Goal: Transaction & Acquisition: Purchase product/service

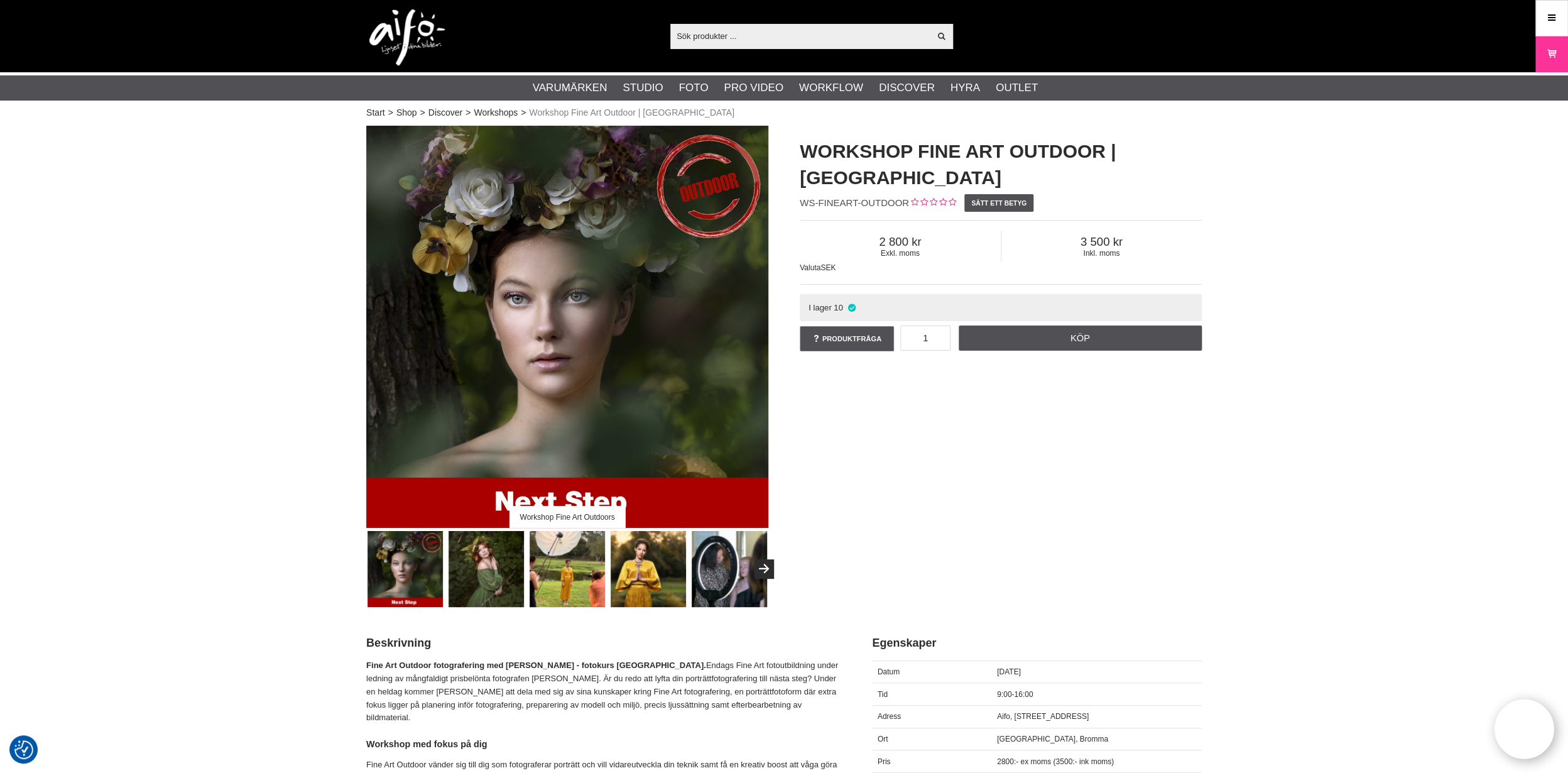
click at [505, 582] on img at bounding box center [487, 569] width 76 height 76
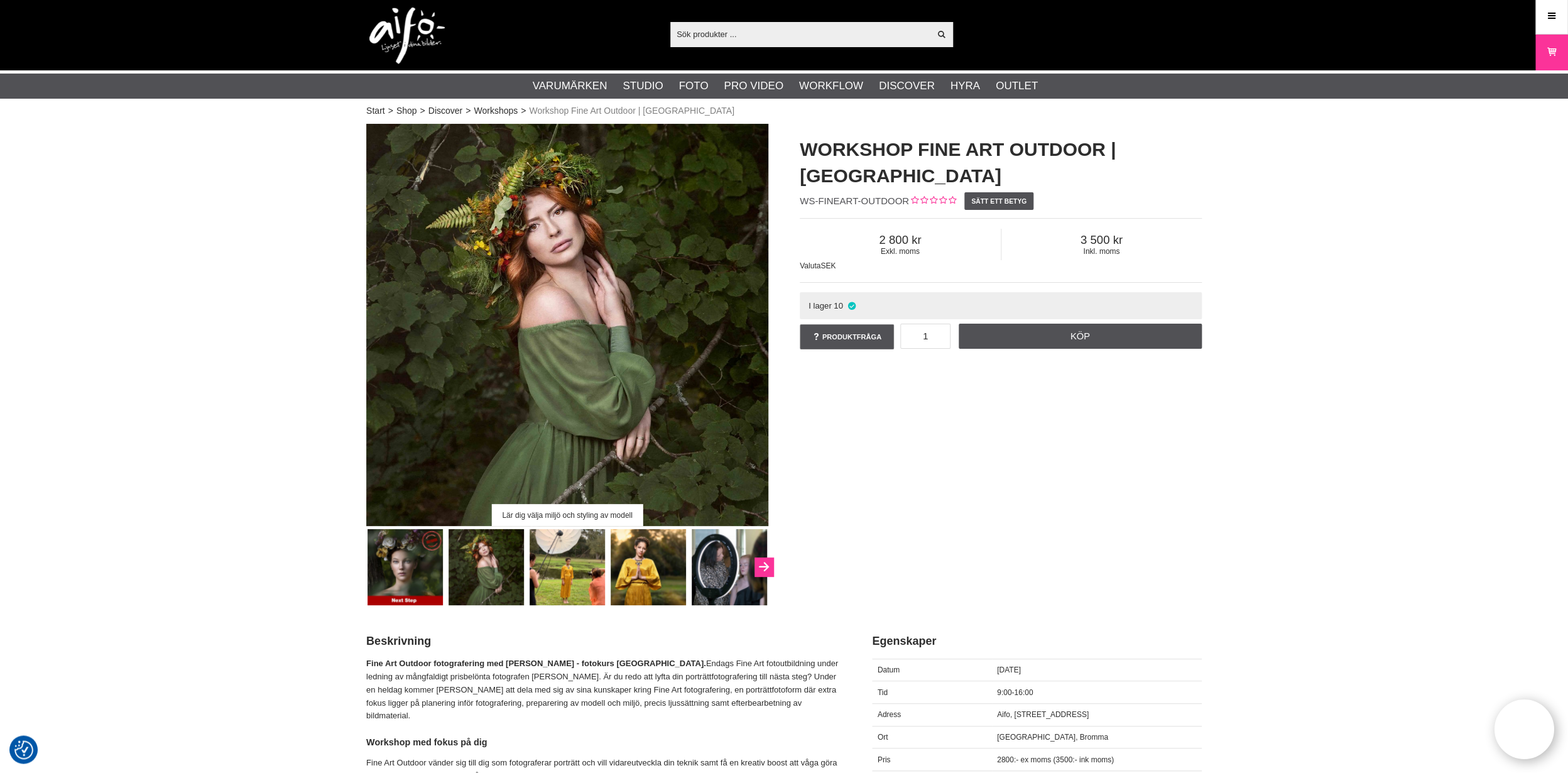
click at [763, 570] on icon "Next" at bounding box center [764, 568] width 15 height 11
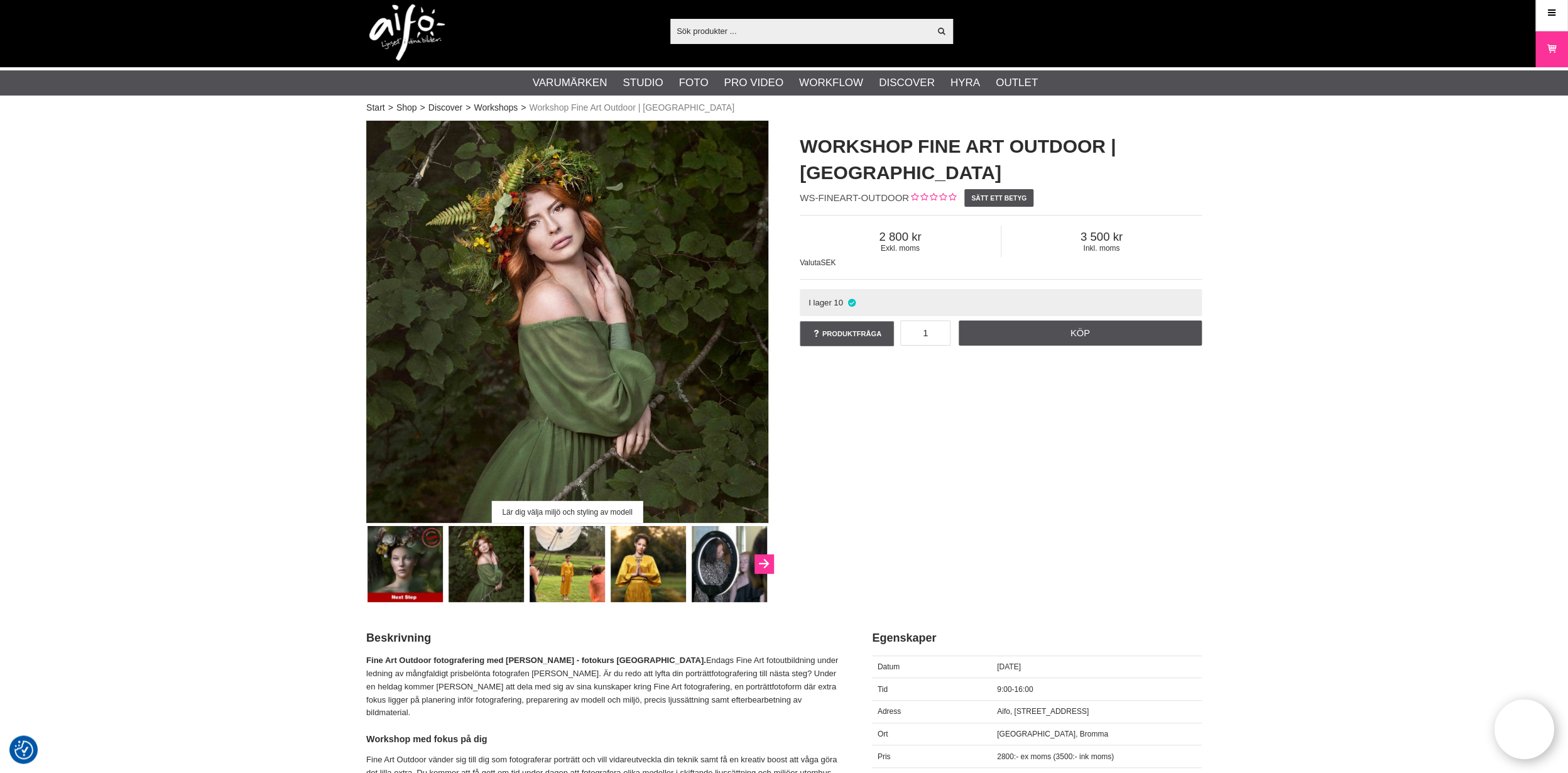
scroll to position [6, 0]
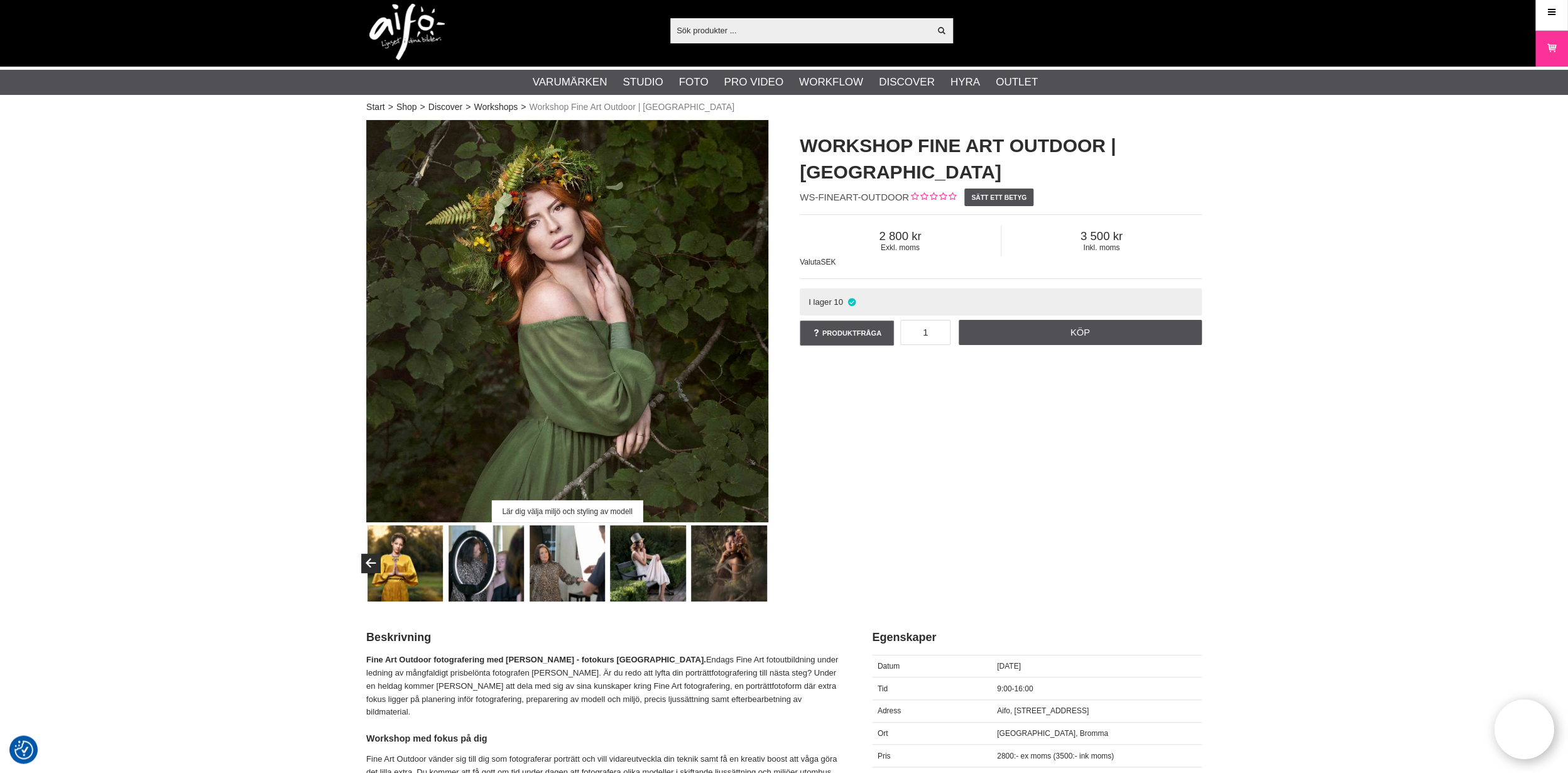
click at [739, 552] on img at bounding box center [729, 563] width 76 height 76
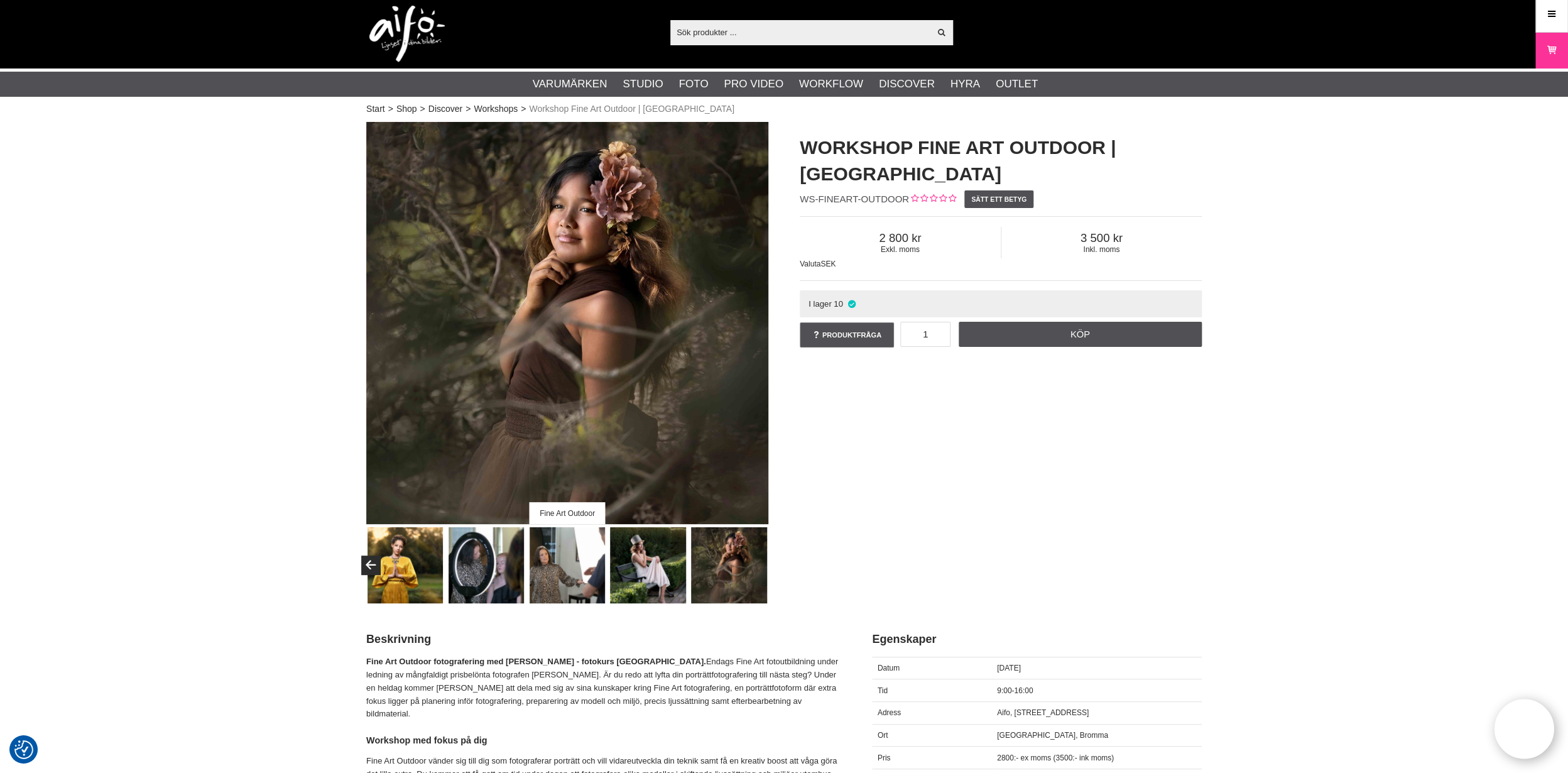
scroll to position [3, 0]
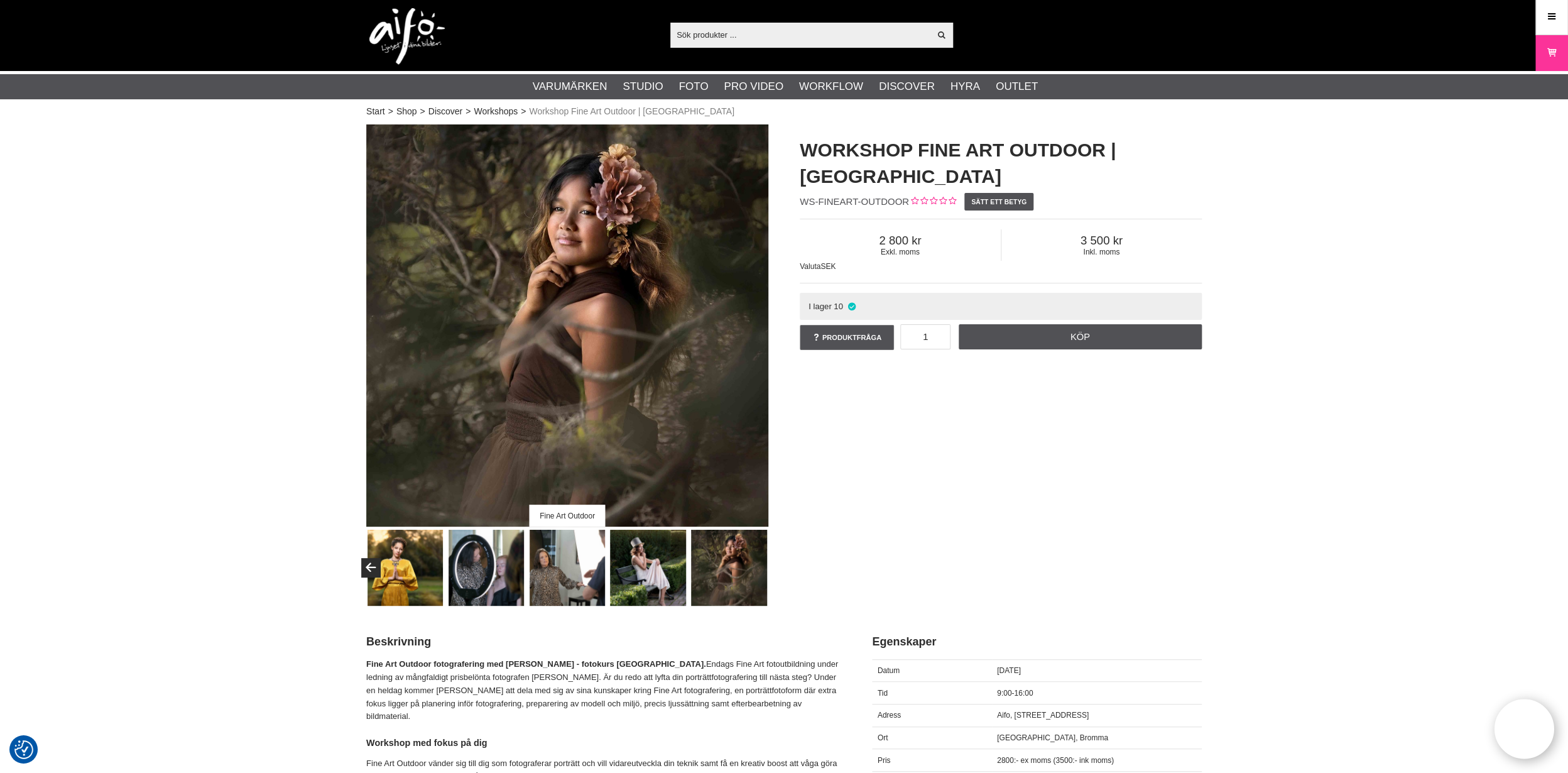
click at [654, 562] on img at bounding box center [648, 568] width 76 height 76
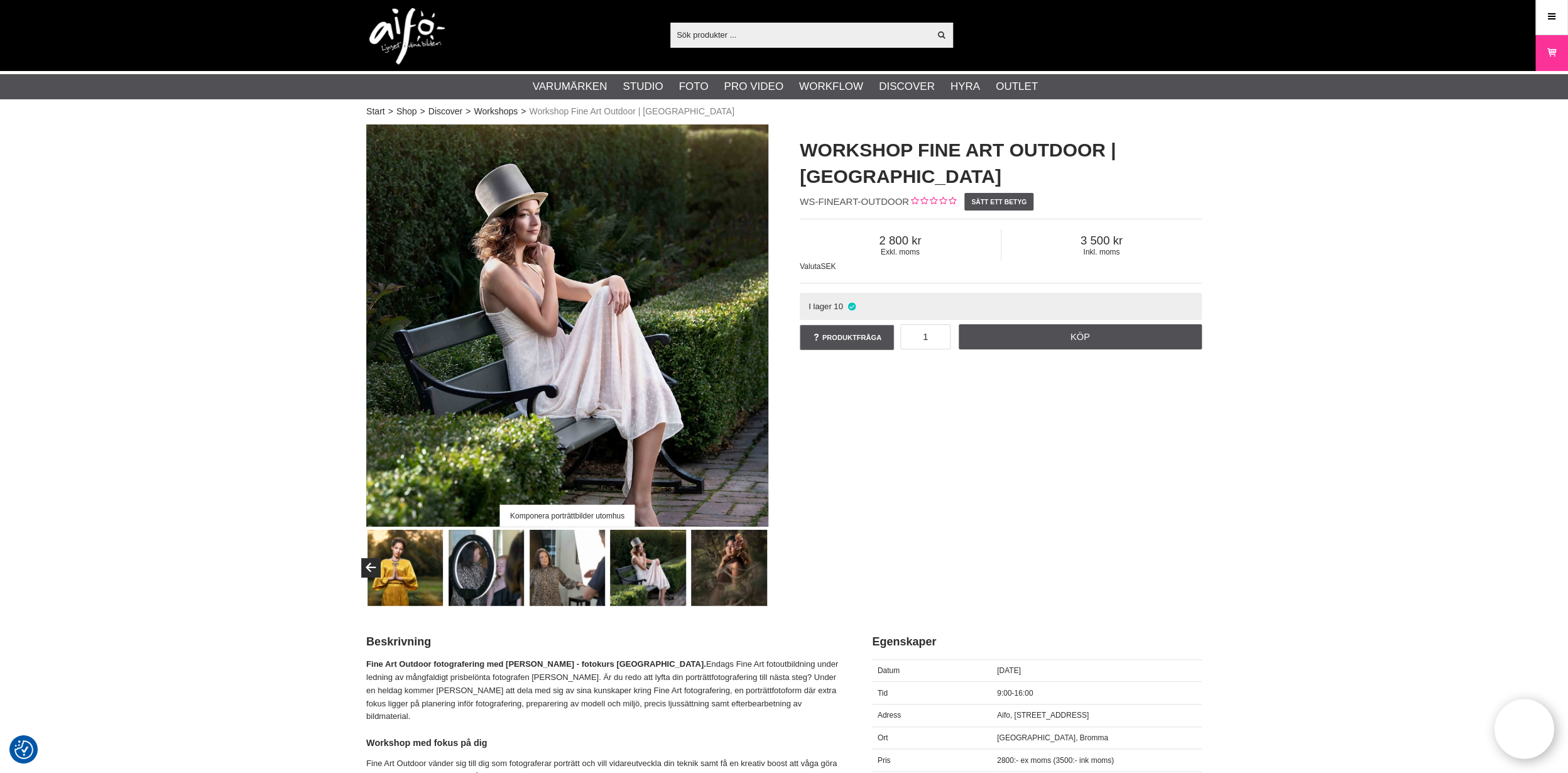
scroll to position [3, 0]
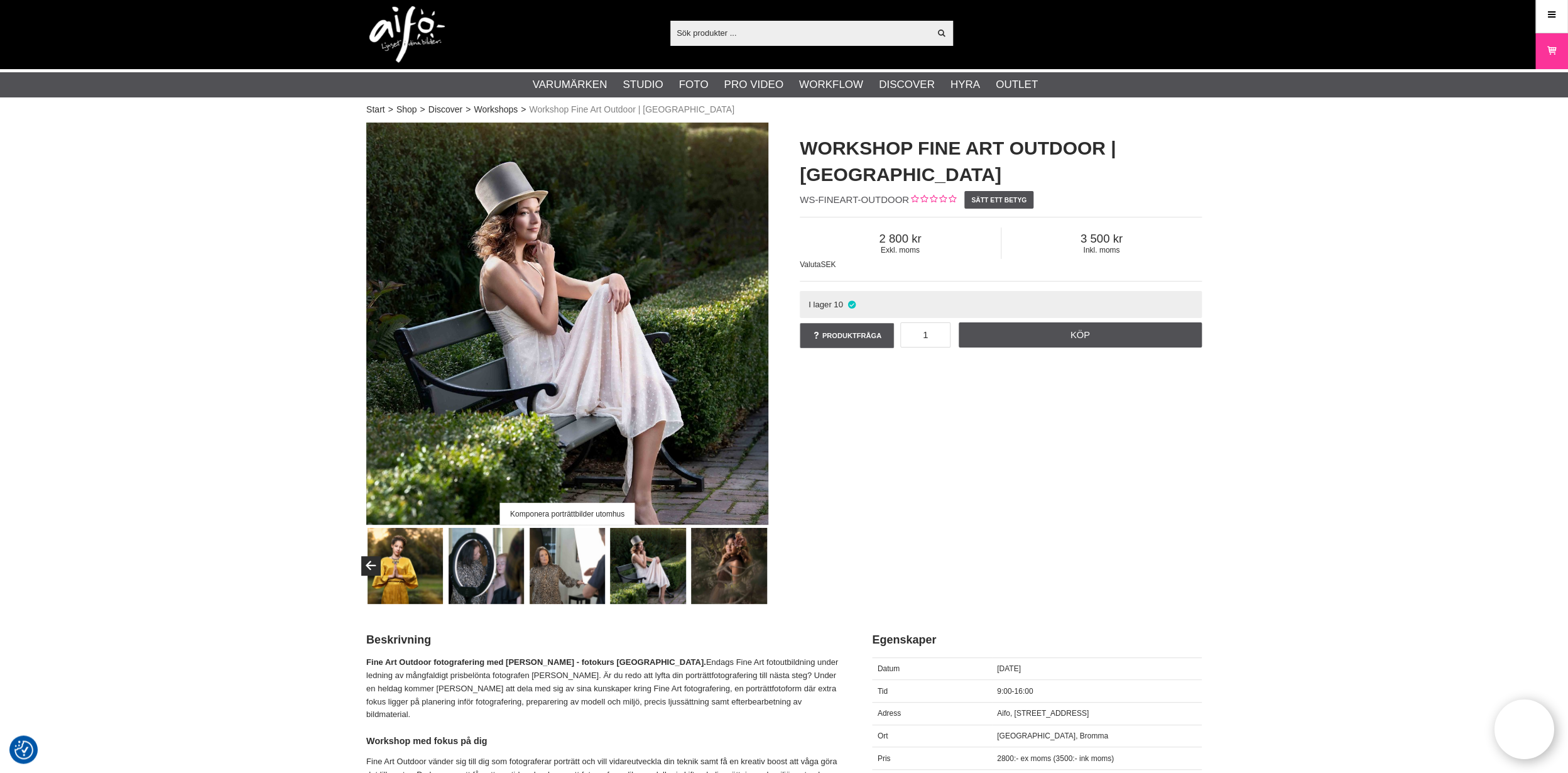
click at [735, 580] on img at bounding box center [729, 566] width 76 height 76
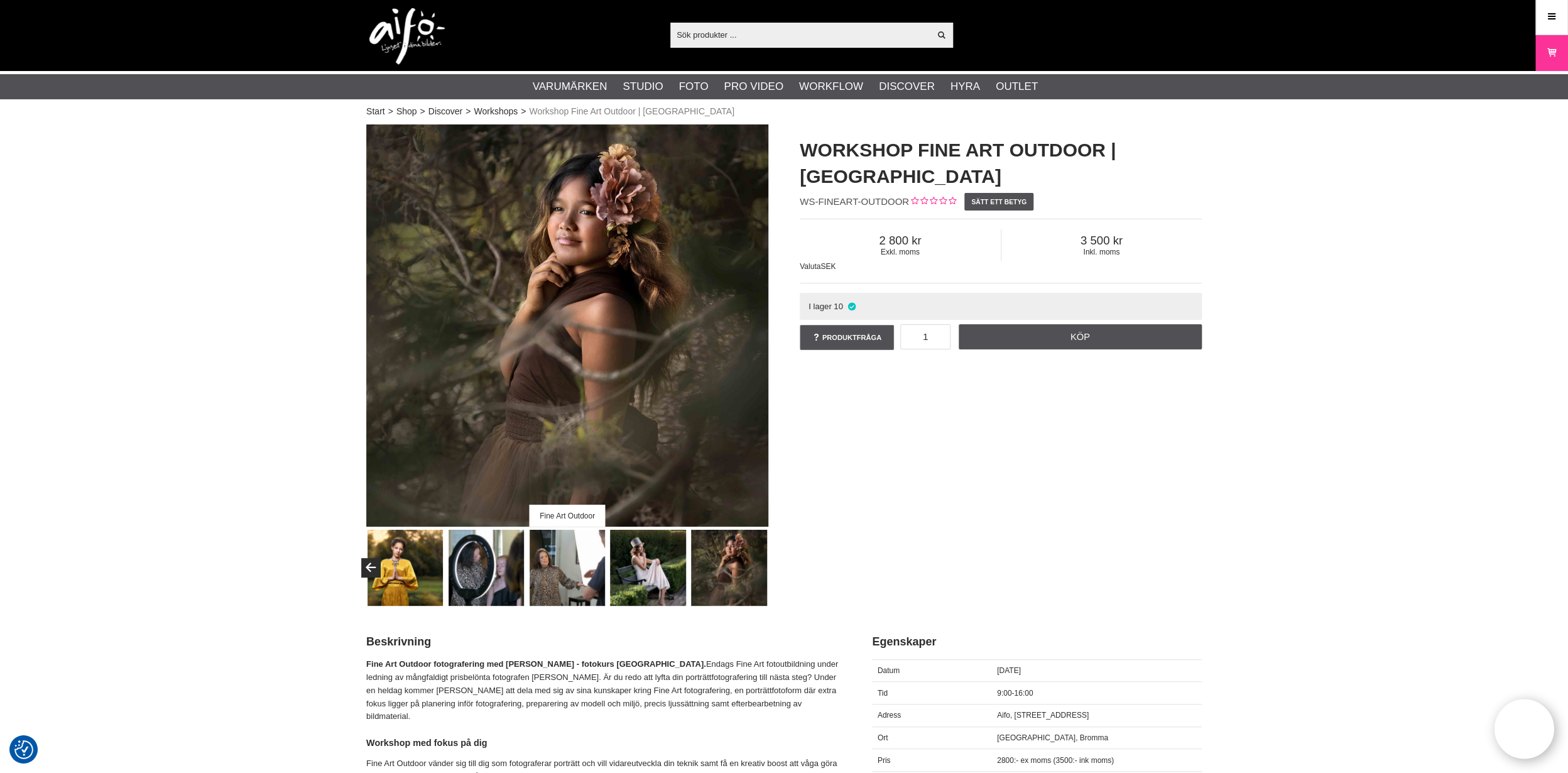
click at [568, 573] on img at bounding box center [567, 568] width 76 height 76
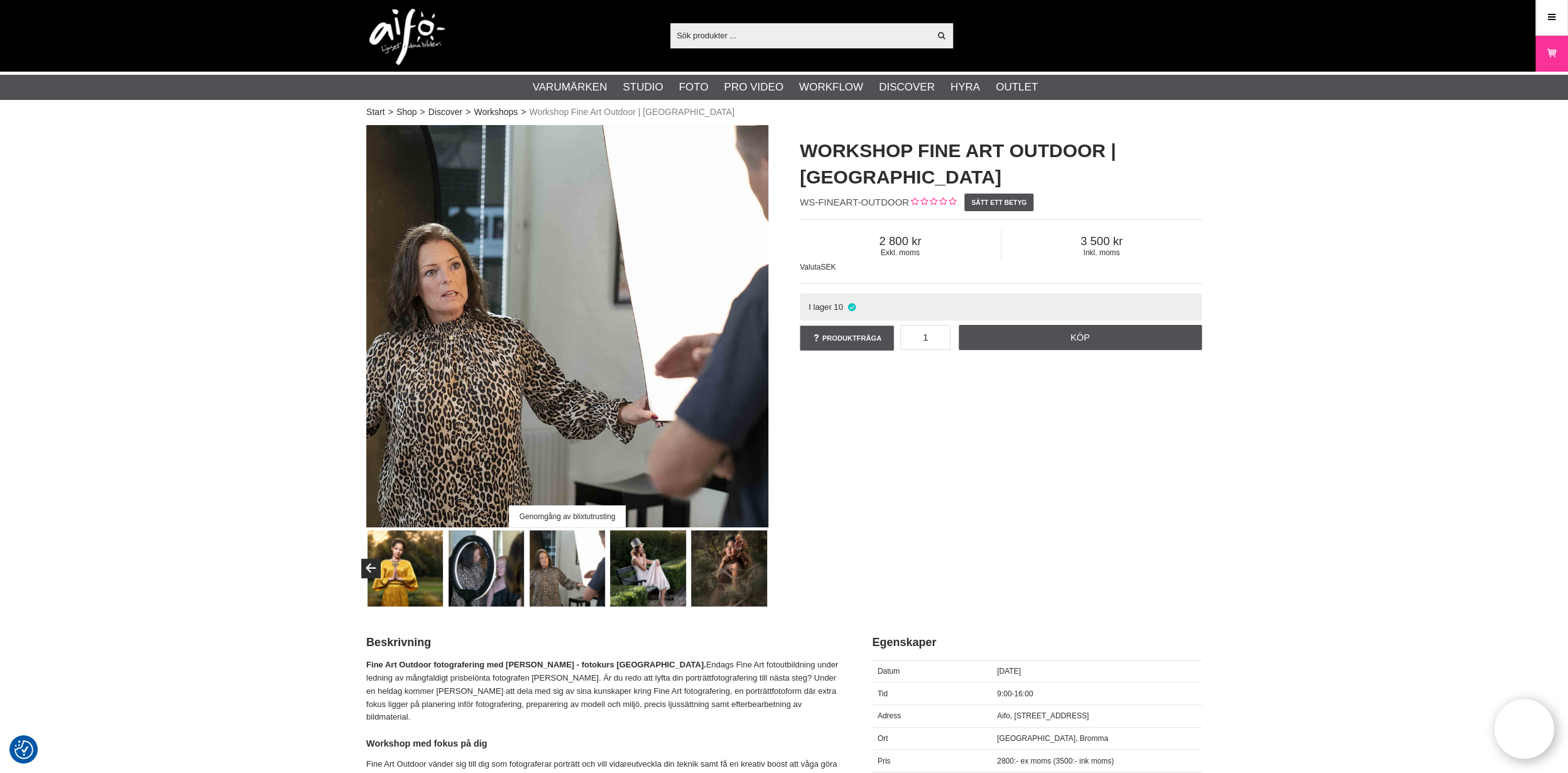
scroll to position [0, 0]
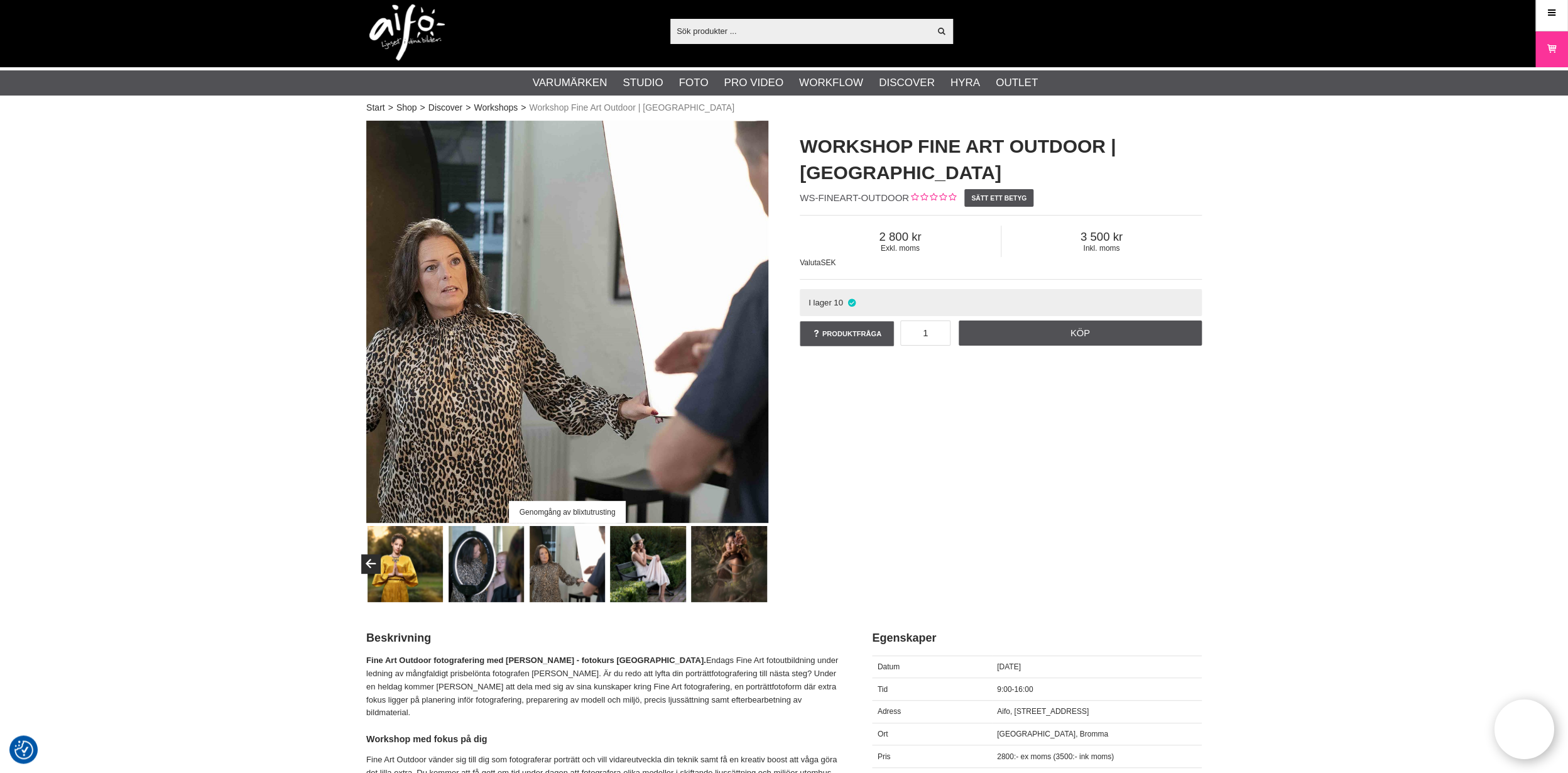
click at [493, 567] on img at bounding box center [487, 564] width 76 height 76
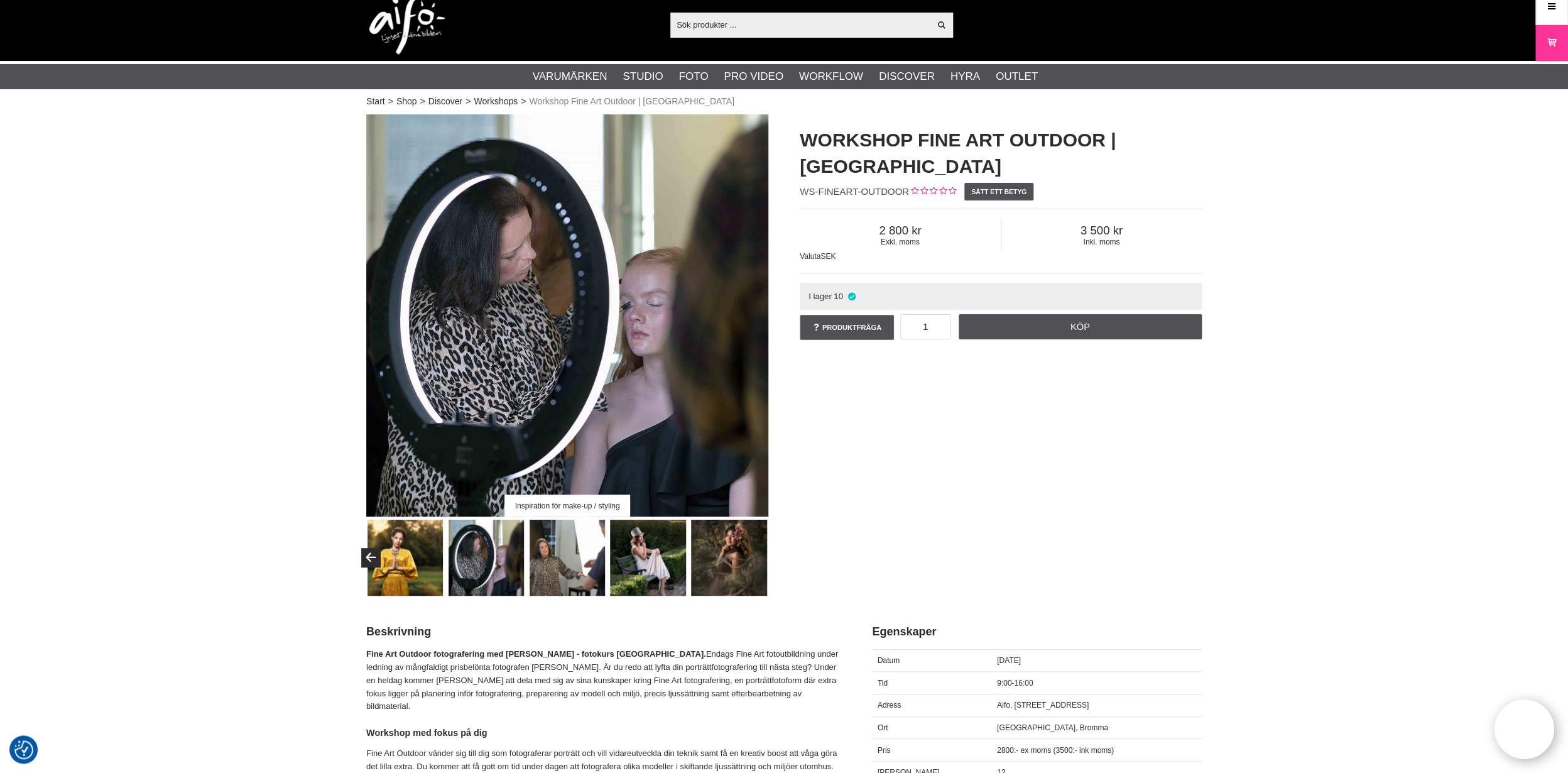
scroll to position [12, 0]
click at [477, 570] on img at bounding box center [487, 557] width 76 height 76
click at [723, 558] on img at bounding box center [729, 558] width 76 height 76
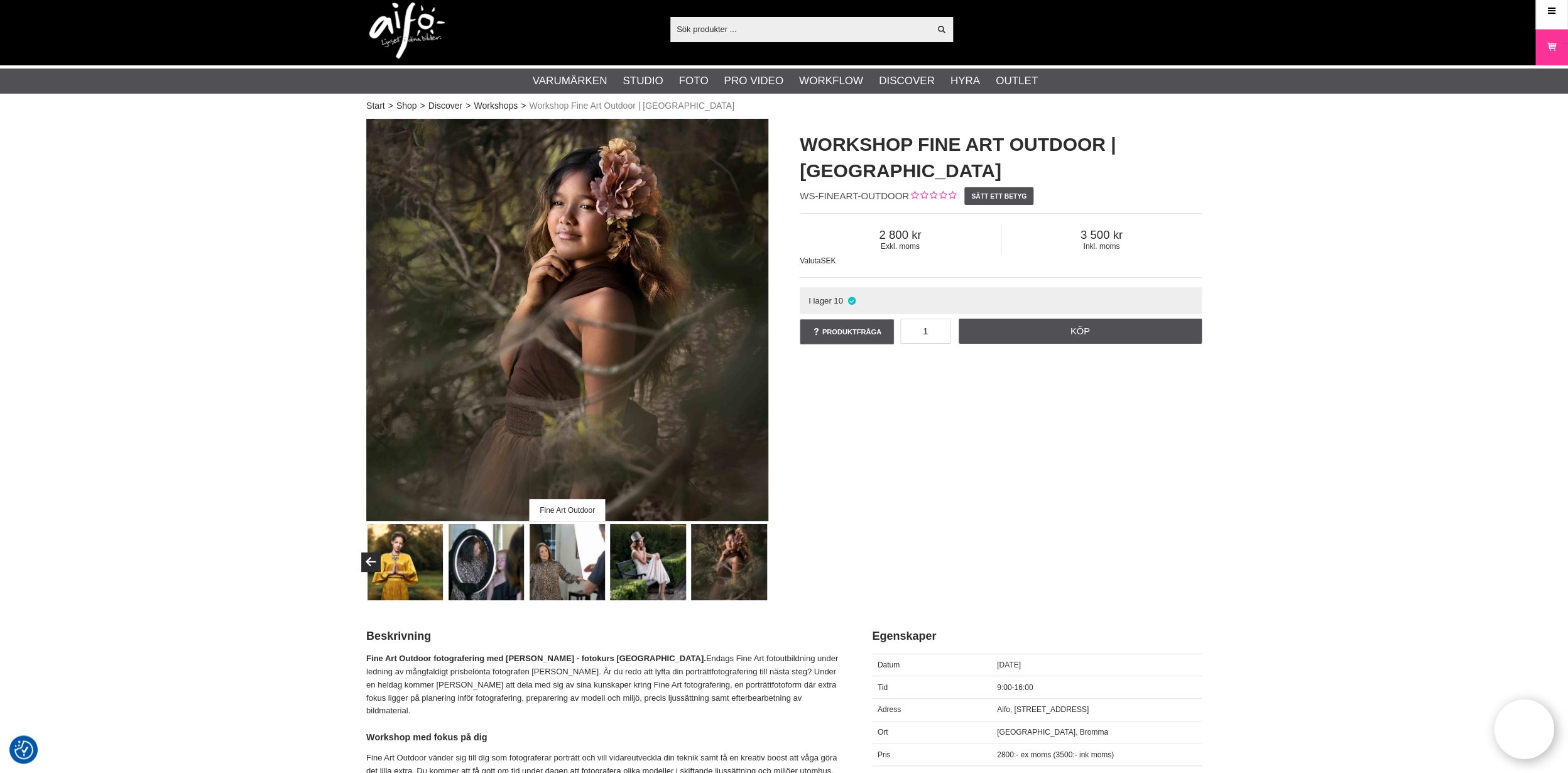
scroll to position [6, 0]
click at [748, 546] on img at bounding box center [729, 563] width 76 height 76
click at [652, 554] on img at bounding box center [648, 563] width 76 height 76
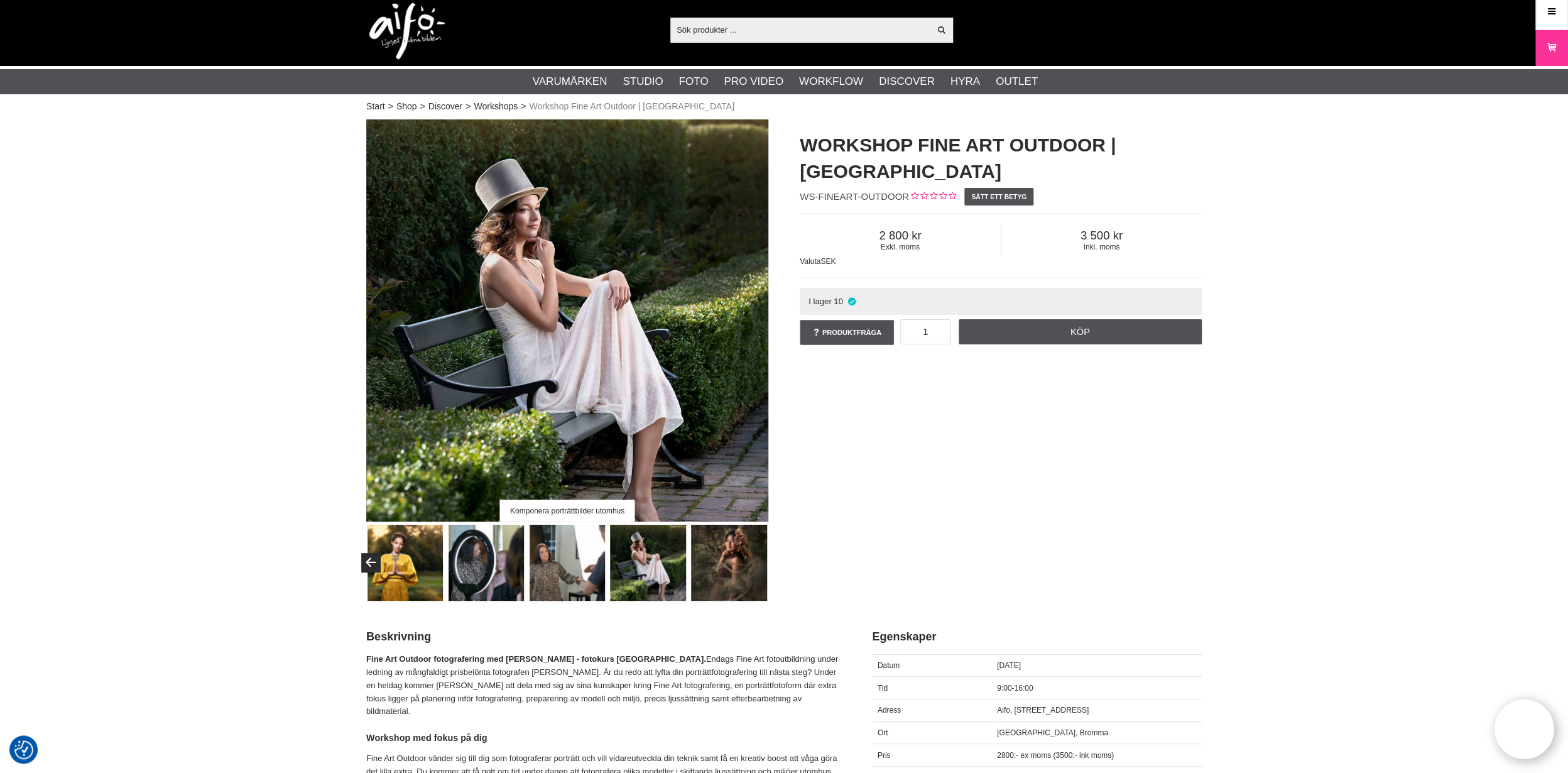
click at [556, 575] on img at bounding box center [567, 563] width 76 height 76
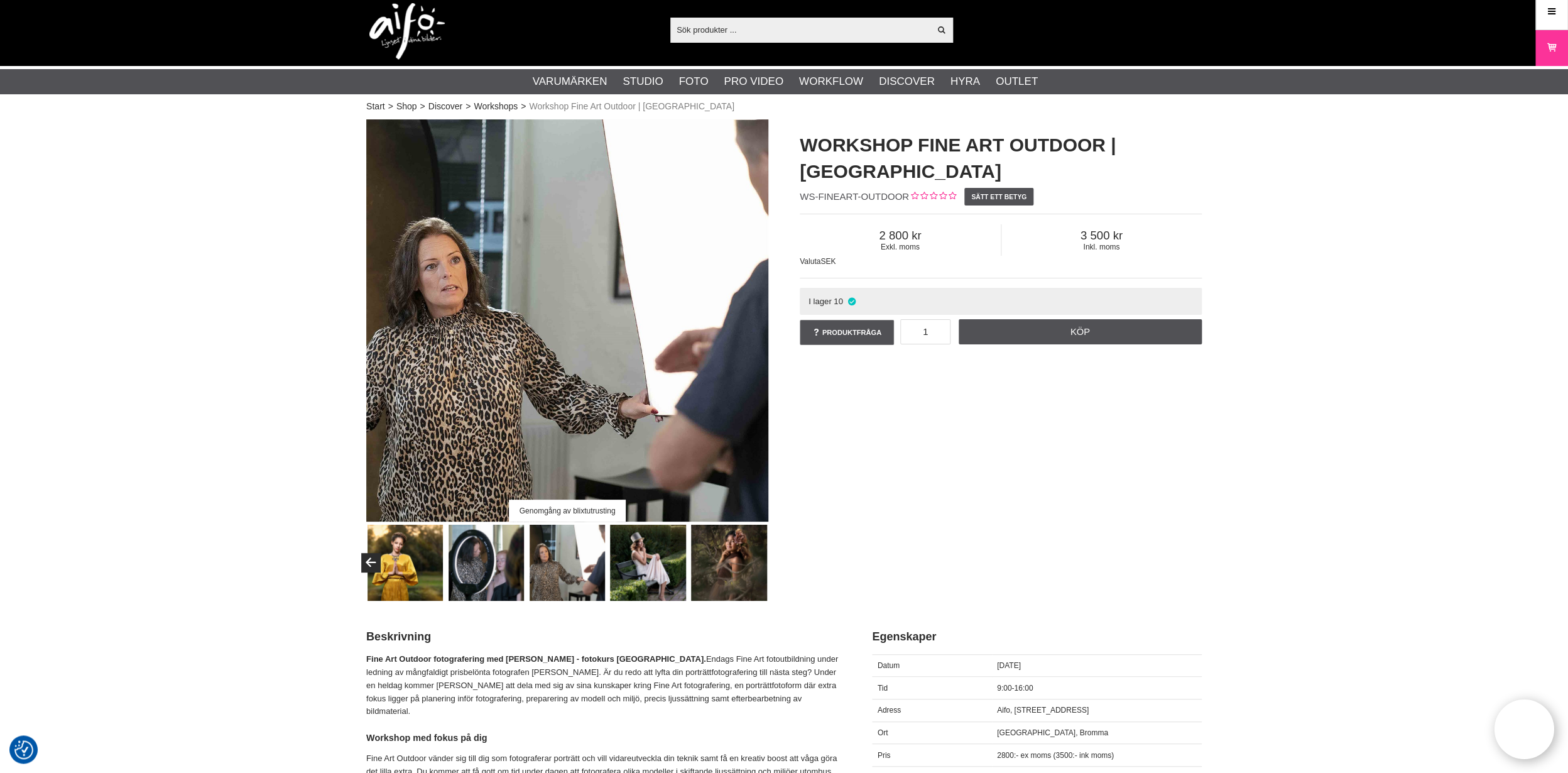
click at [499, 571] on img at bounding box center [487, 563] width 76 height 76
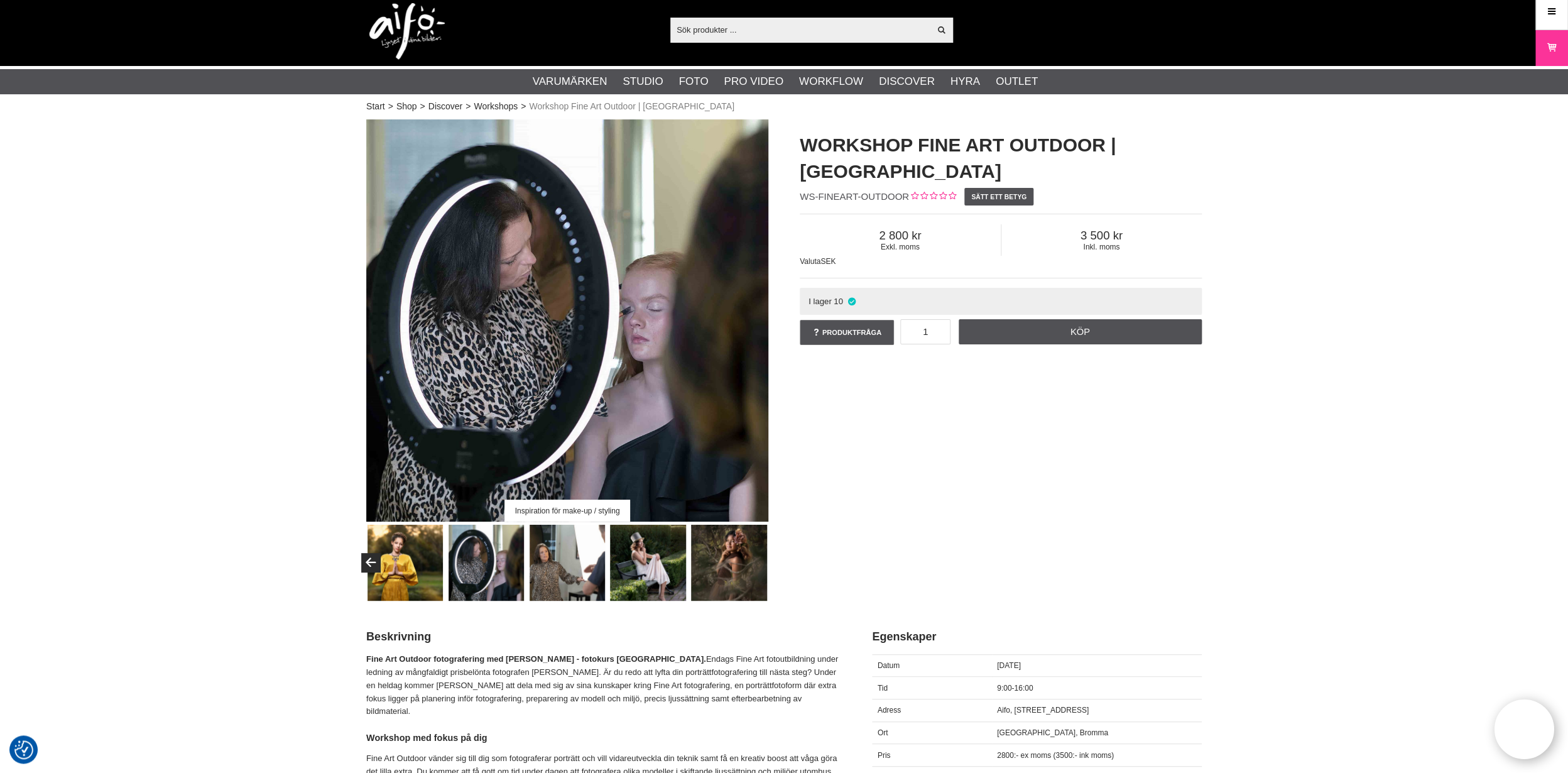
click at [407, 576] on img at bounding box center [406, 563] width 76 height 76
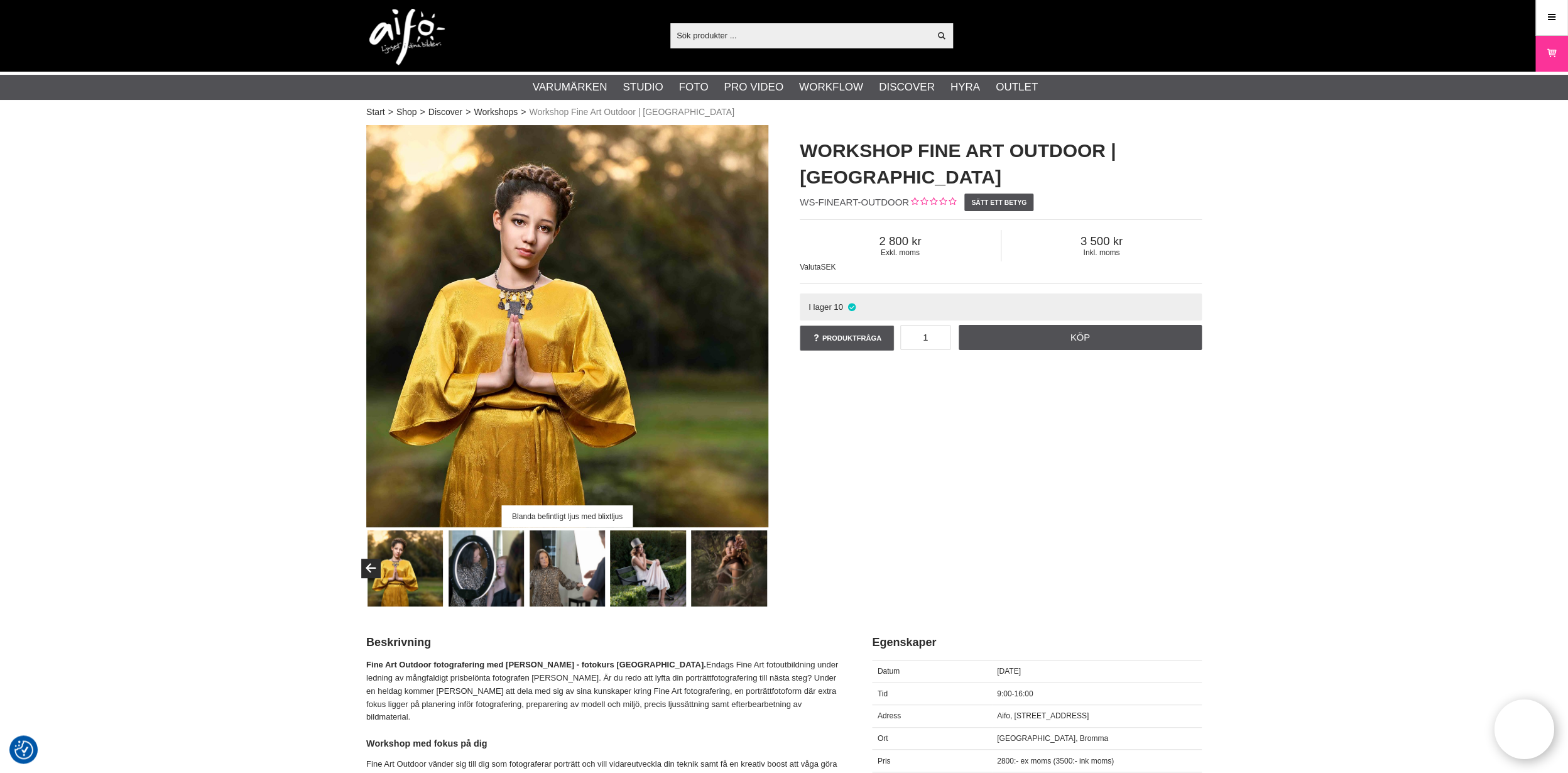
scroll to position [0, 0]
click at [1086, 341] on link "Köp" at bounding box center [1080, 338] width 244 height 25
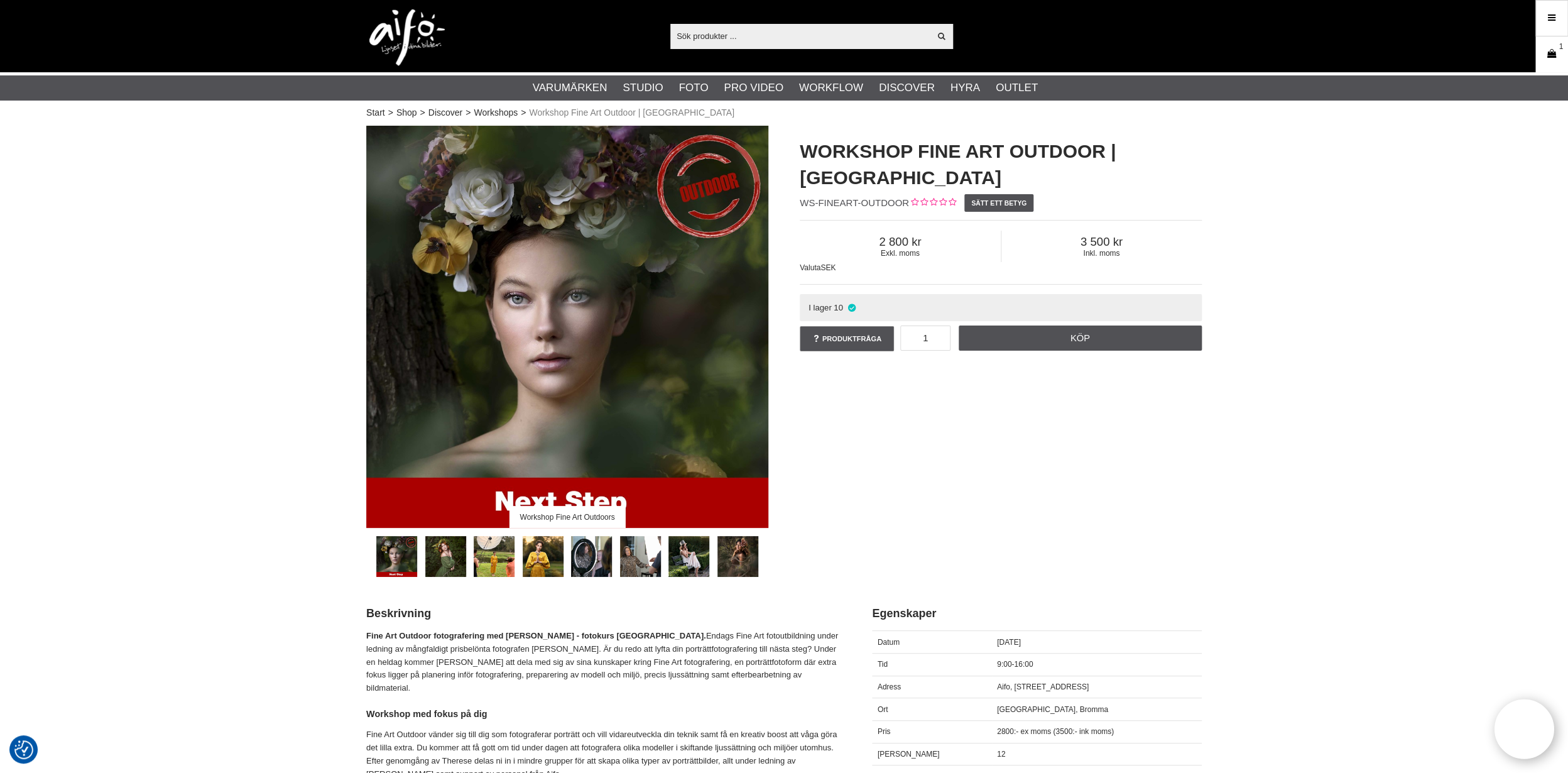
click at [1550, 51] on icon at bounding box center [1552, 54] width 13 height 14
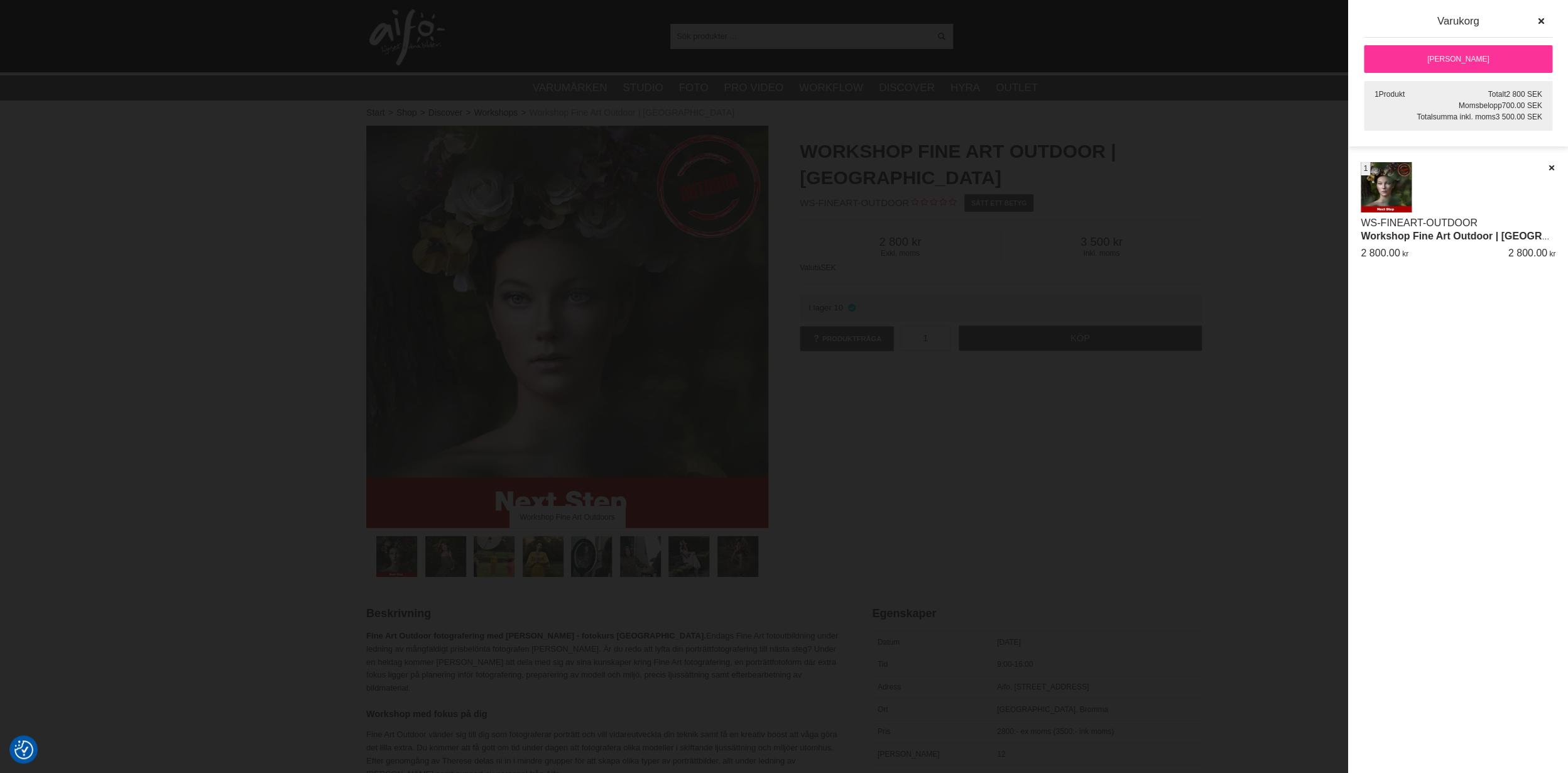
click at [1495, 52] on link "[PERSON_NAME]" at bounding box center [1458, 58] width 188 height 27
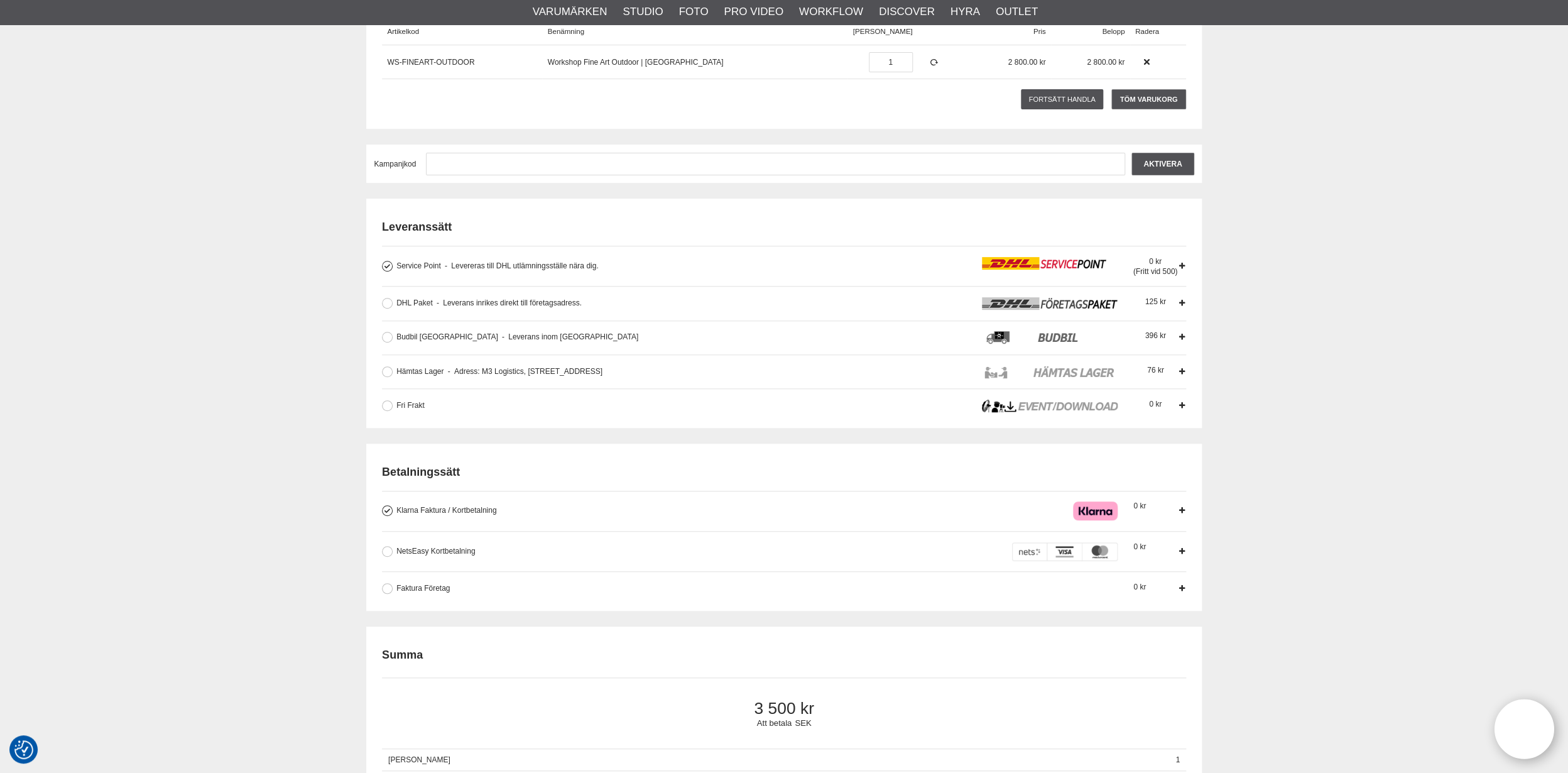
scroll to position [210, 0]
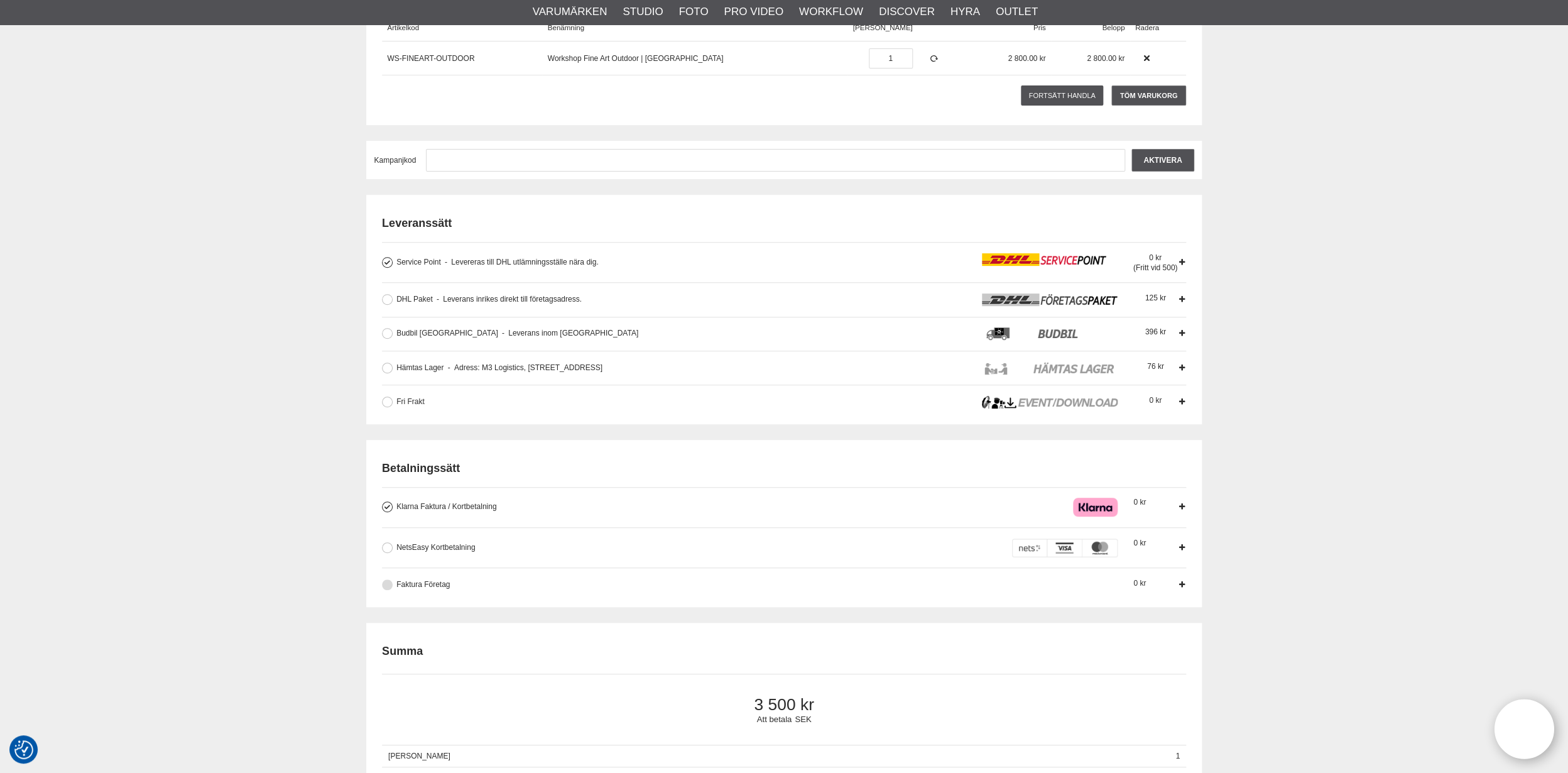
click at [413, 584] on span "Faktura Företag" at bounding box center [423, 584] width 53 height 9
click at [0, 0] on input "Faktura Företag Företag har möjlighet att använda sig av fakturabetalning. Sedv…" at bounding box center [0, 0] width 0 height 0
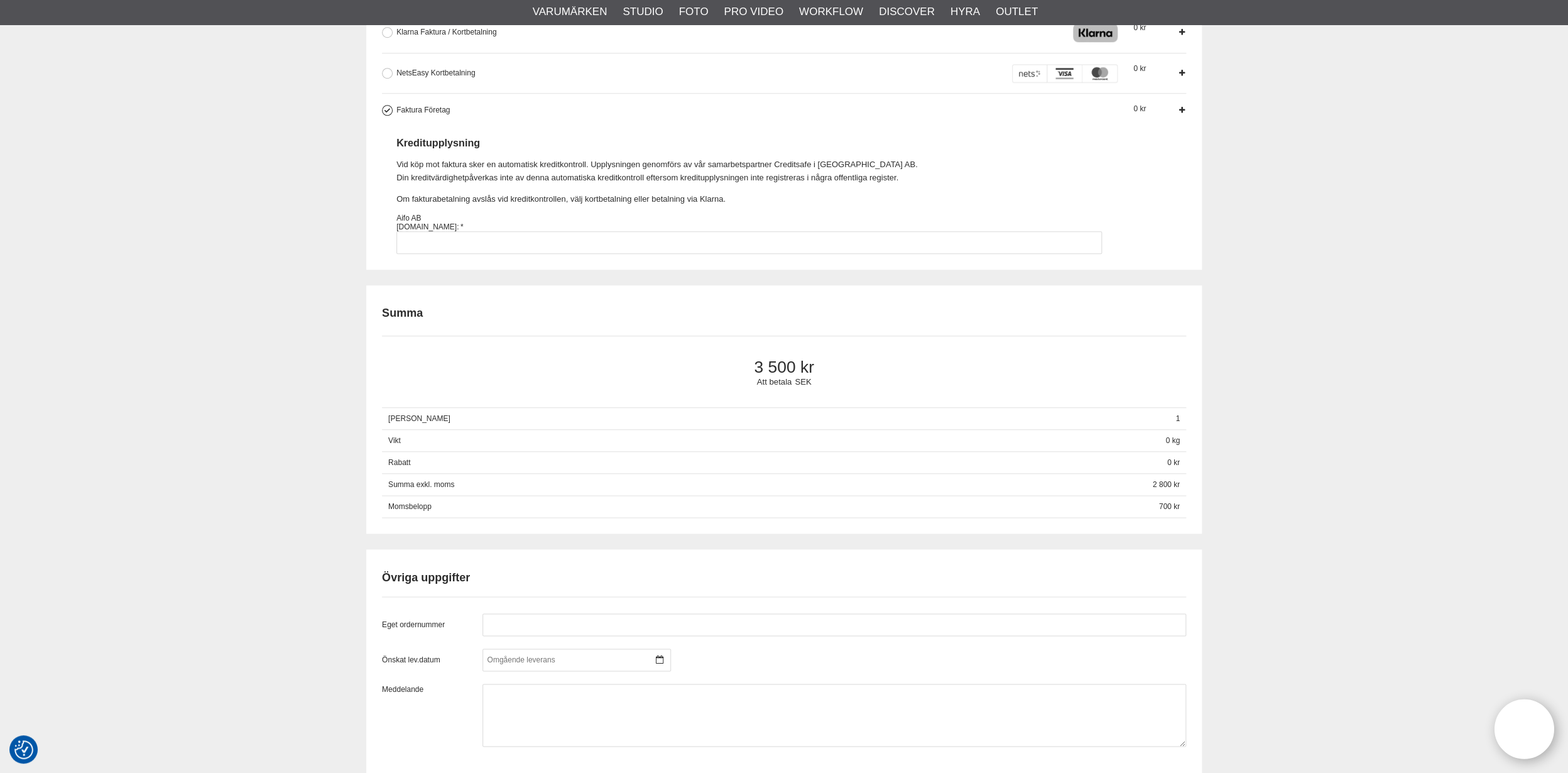
scroll to position [686, 0]
drag, startPoint x: 435, startPoint y: 238, endPoint x: 417, endPoint y: 229, distance: 20.1
click at [435, 238] on input "Faktura Företag Företag har möjlighet att använda sig av fakturabetalning. Sedv…" at bounding box center [749, 240] width 705 height 23
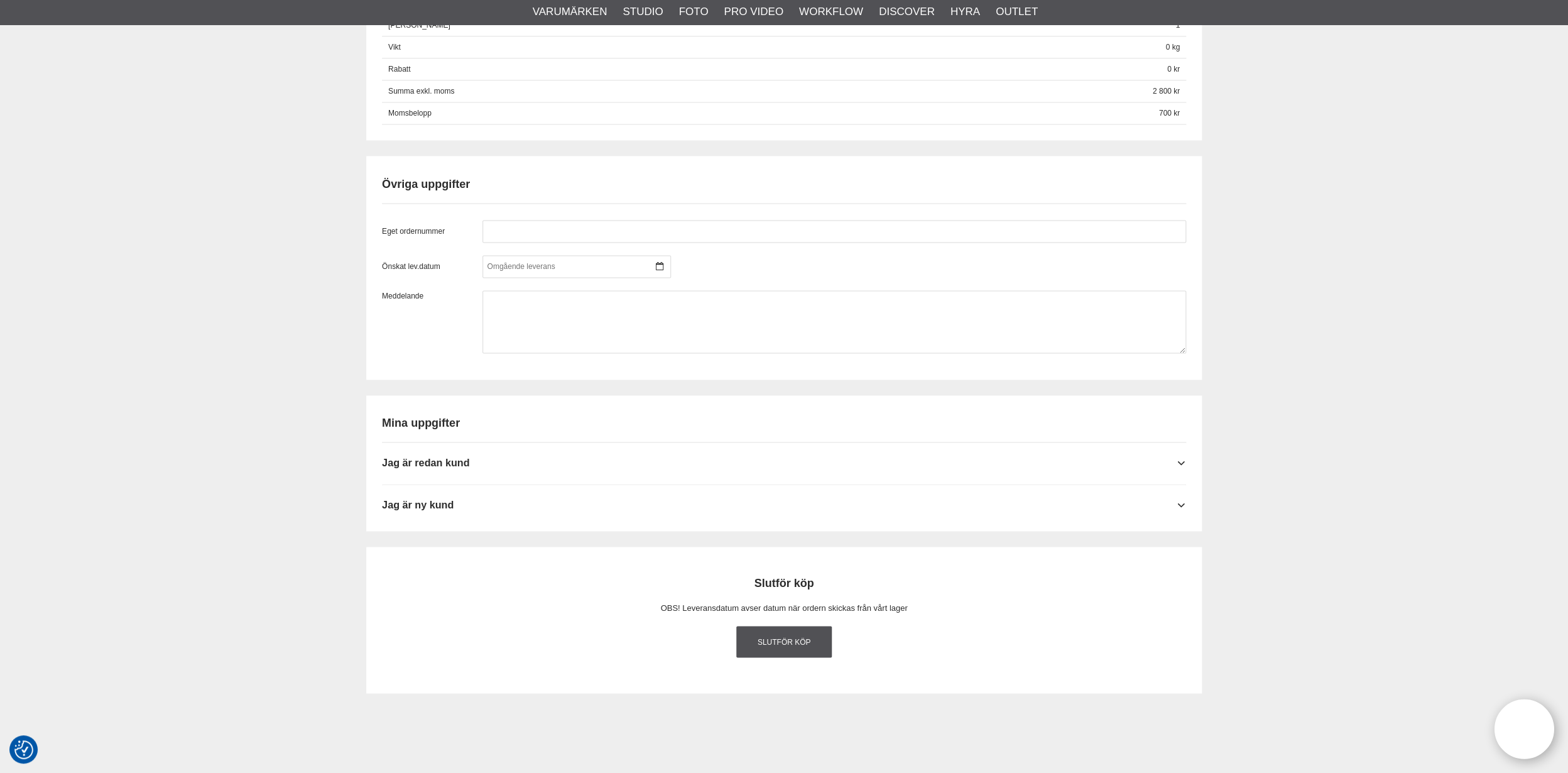
scroll to position [1080, 0]
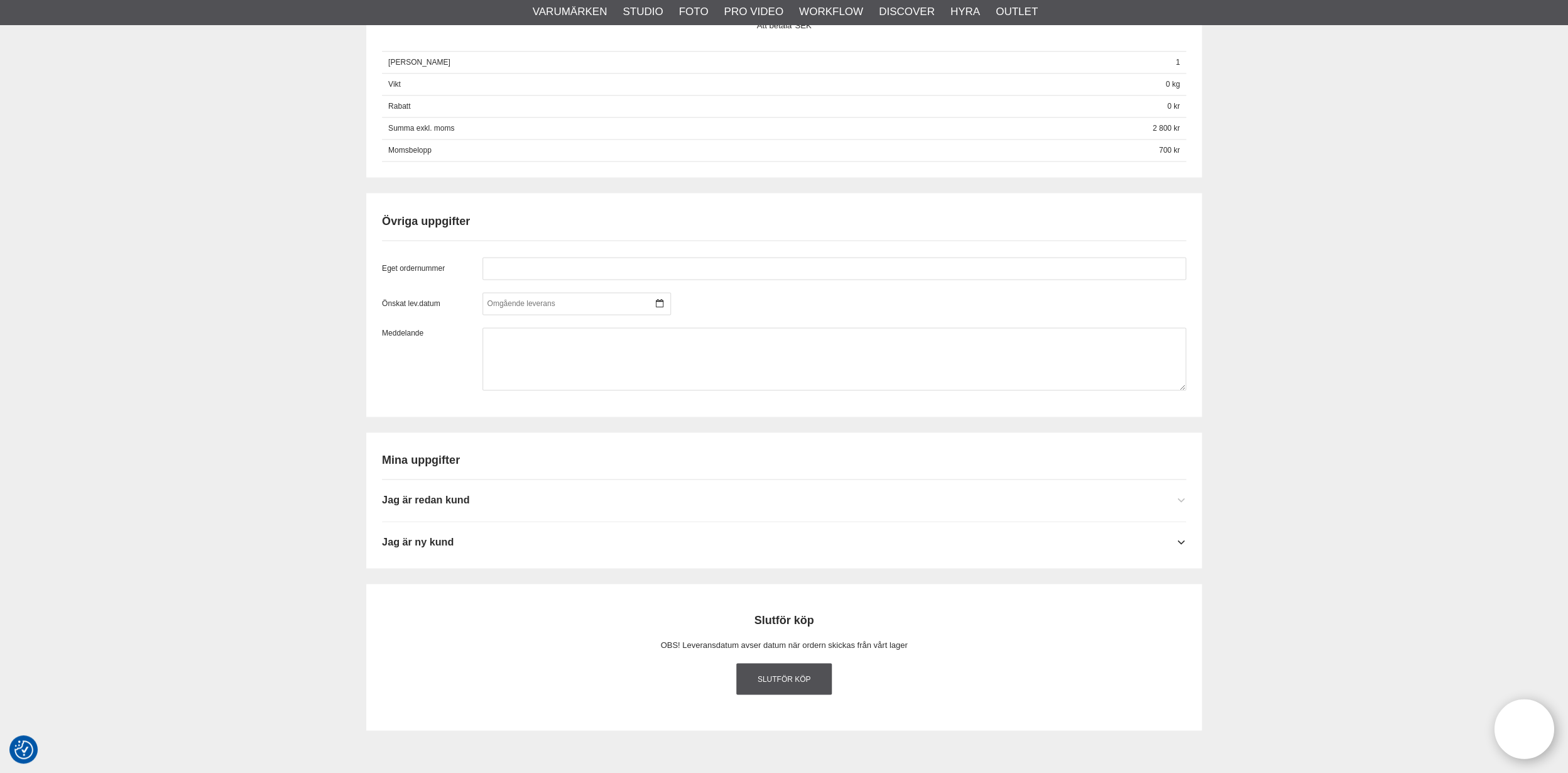
type input "556578-1647"
click at [457, 494] on span "Jag är redan kund" at bounding box center [425, 499] width 87 height 11
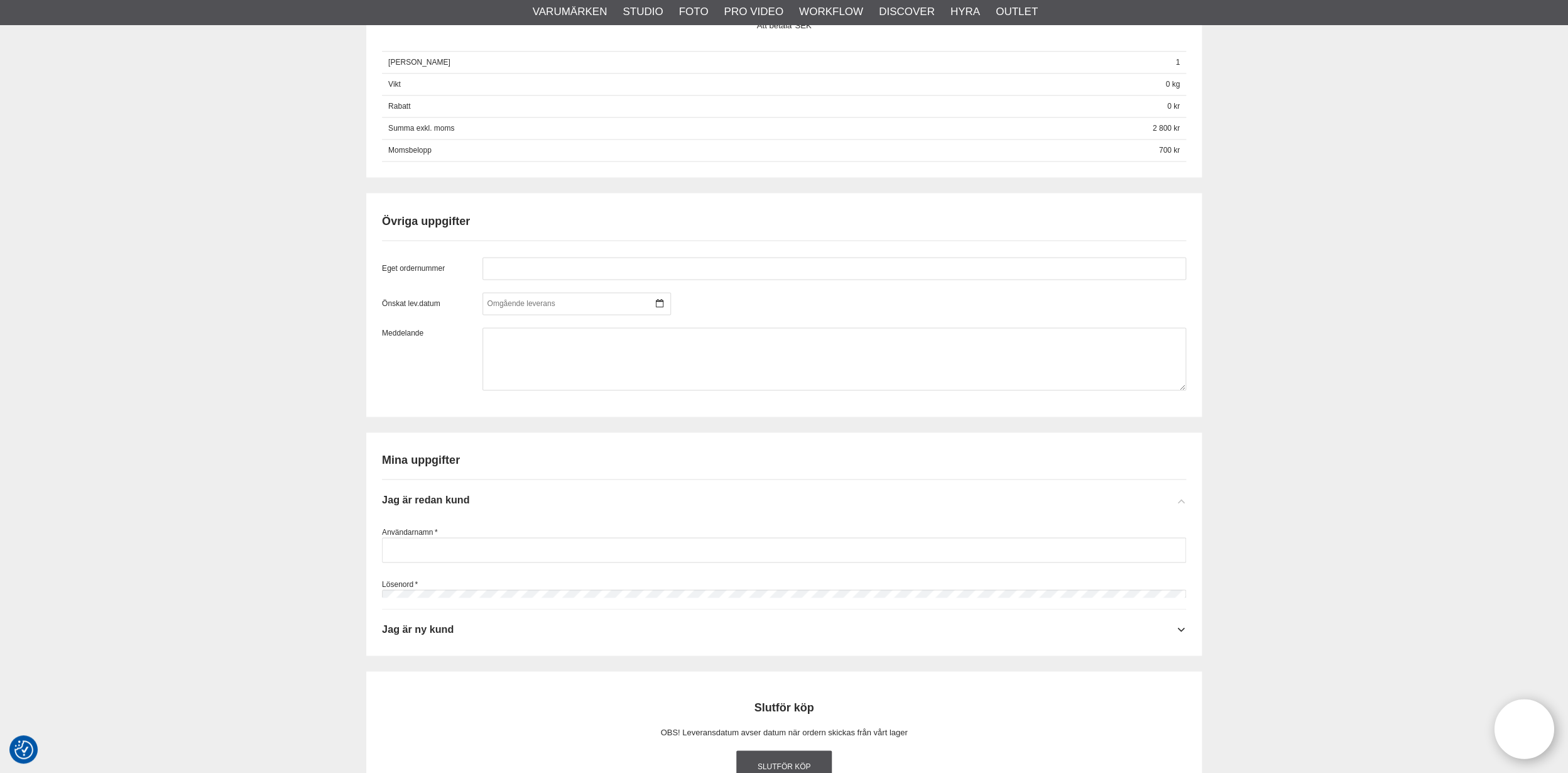
scroll to position [1043, 0]
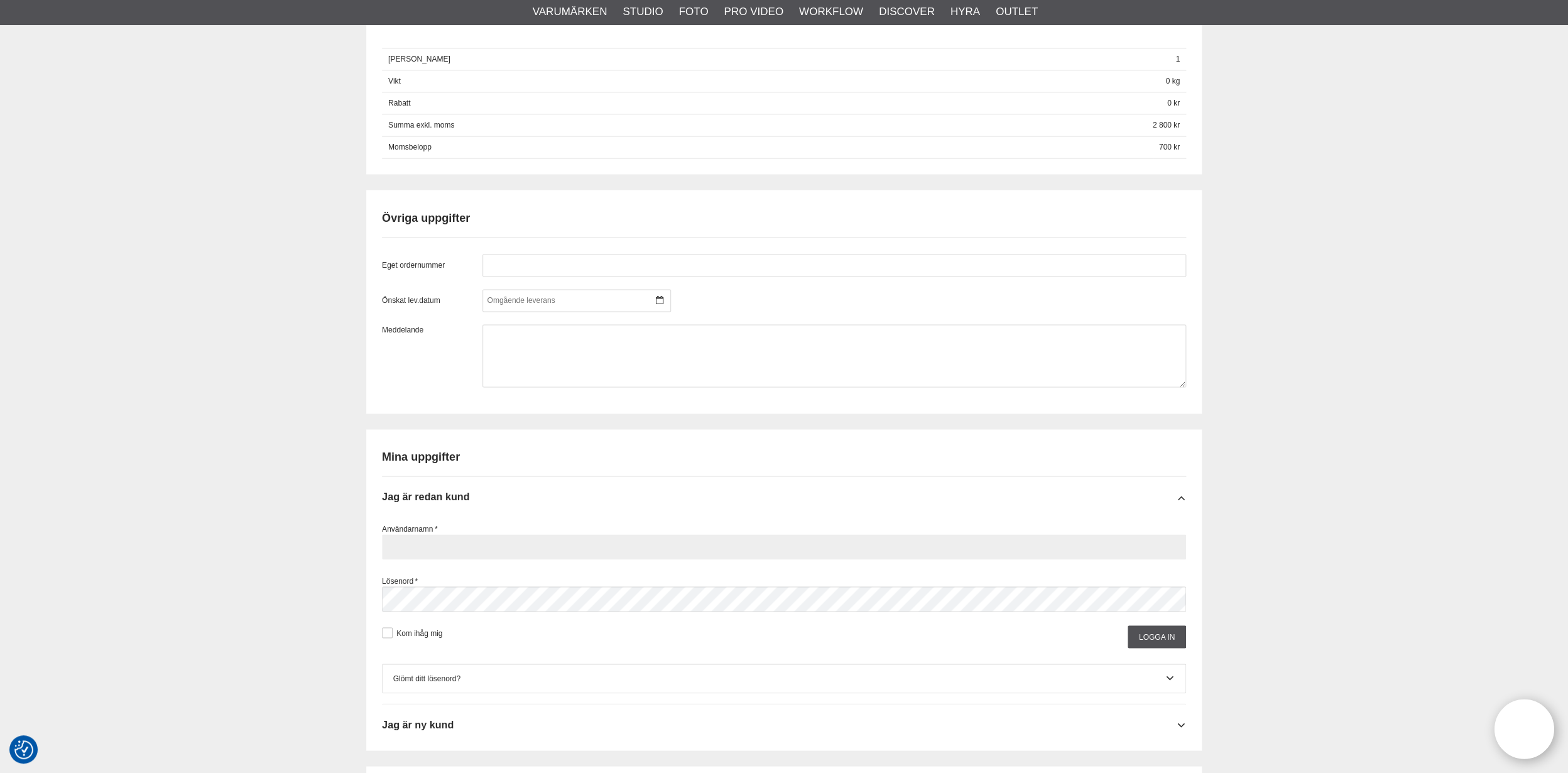
click at [485, 536] on input "text" at bounding box center [784, 547] width 804 height 25
type input "sara@spirastudio.se"
click at [387, 628] on button at bounding box center [387, 633] width 11 height 11
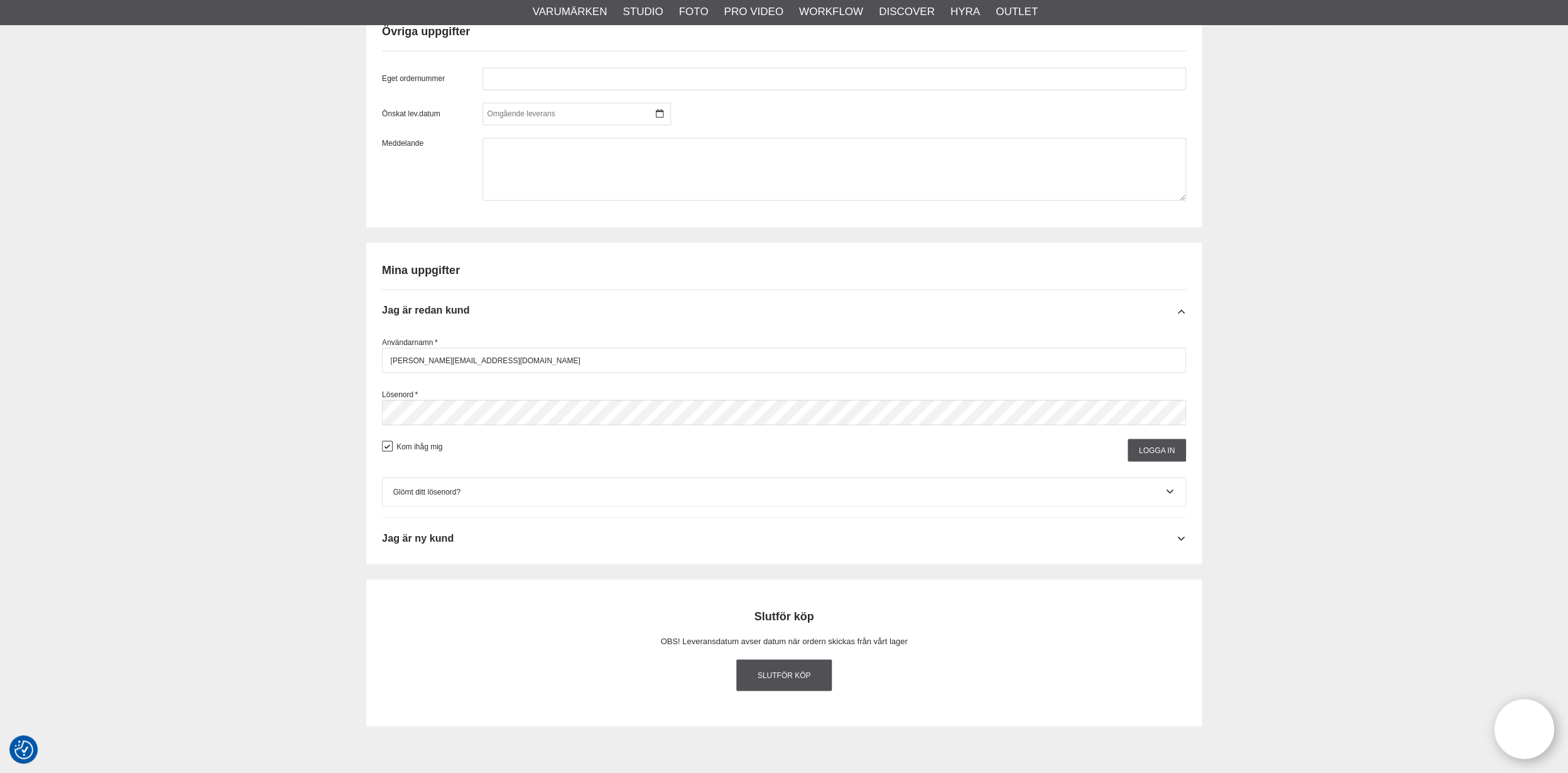
scroll to position [1239, 0]
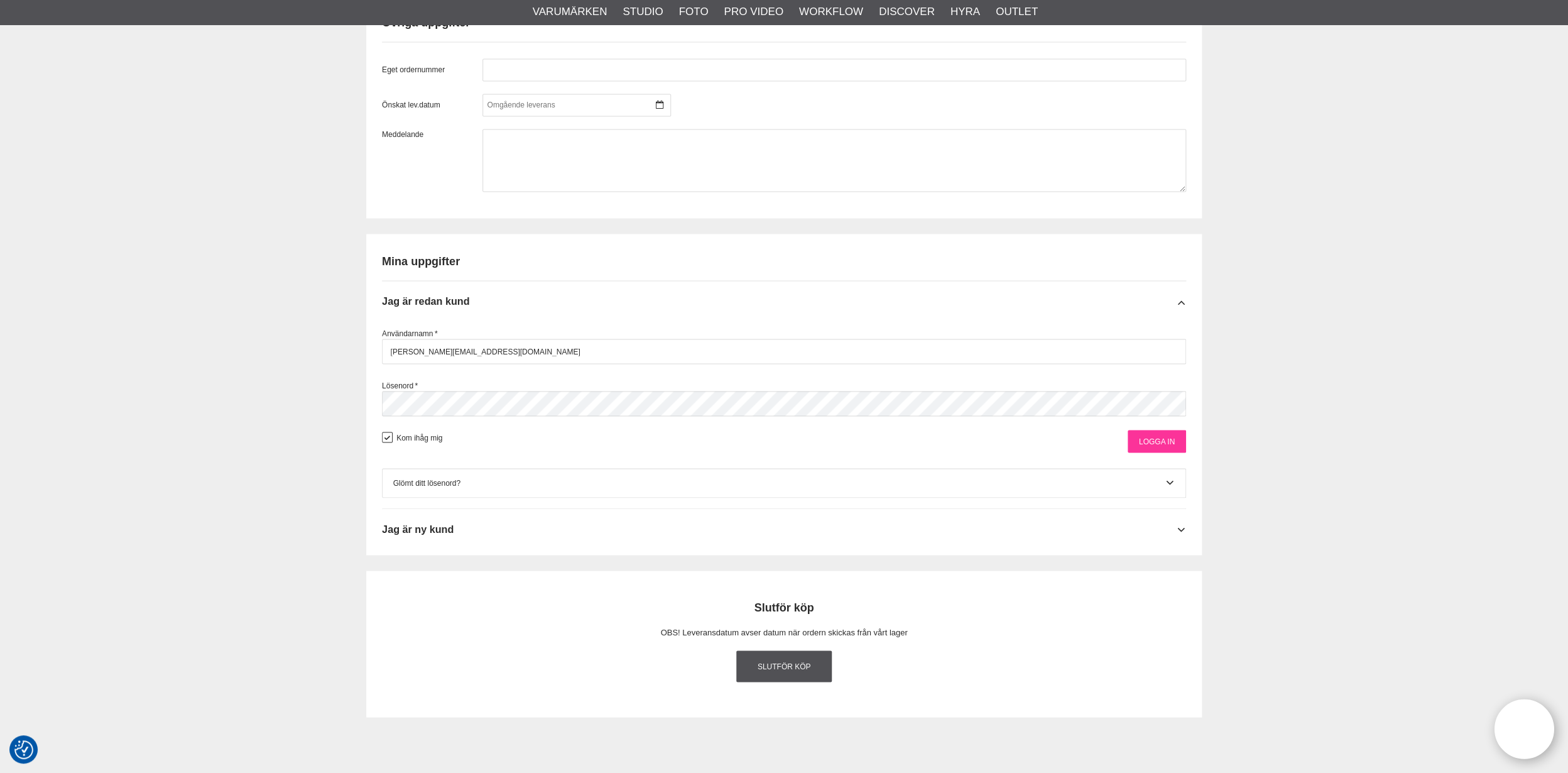
click at [1162, 430] on input "Logga in" at bounding box center [1157, 441] width 58 height 23
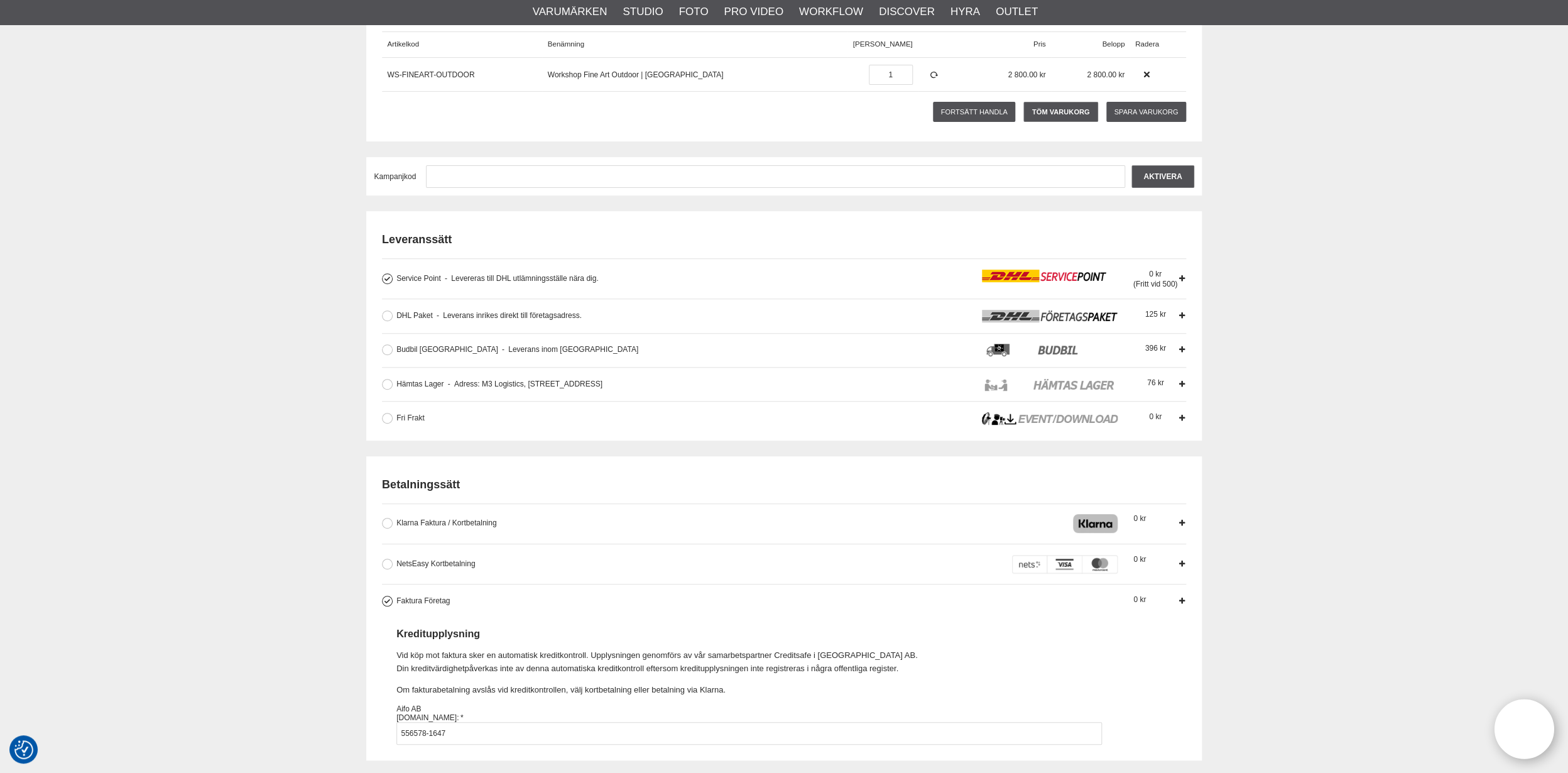
scroll to position [176, 0]
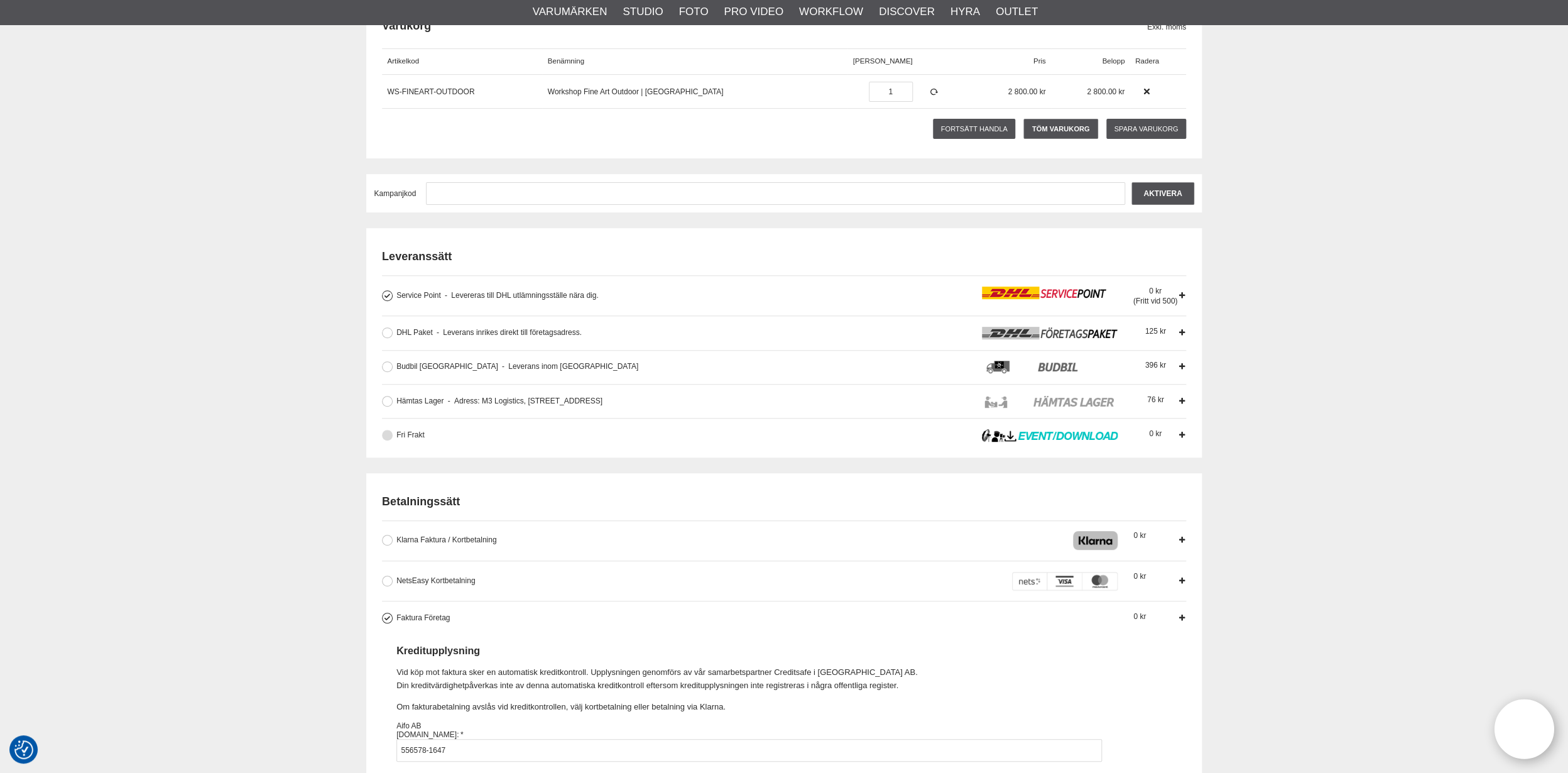
click at [432, 436] on div "Fri Frakt Gäller mjukvara, kurser, workshops och event." at bounding box center [674, 435] width 554 height 13
click at [0, 0] on input "Fri Frakt Gäller mjukvara, kurser, workshops och event. 0" at bounding box center [0, 0] width 0 height 0
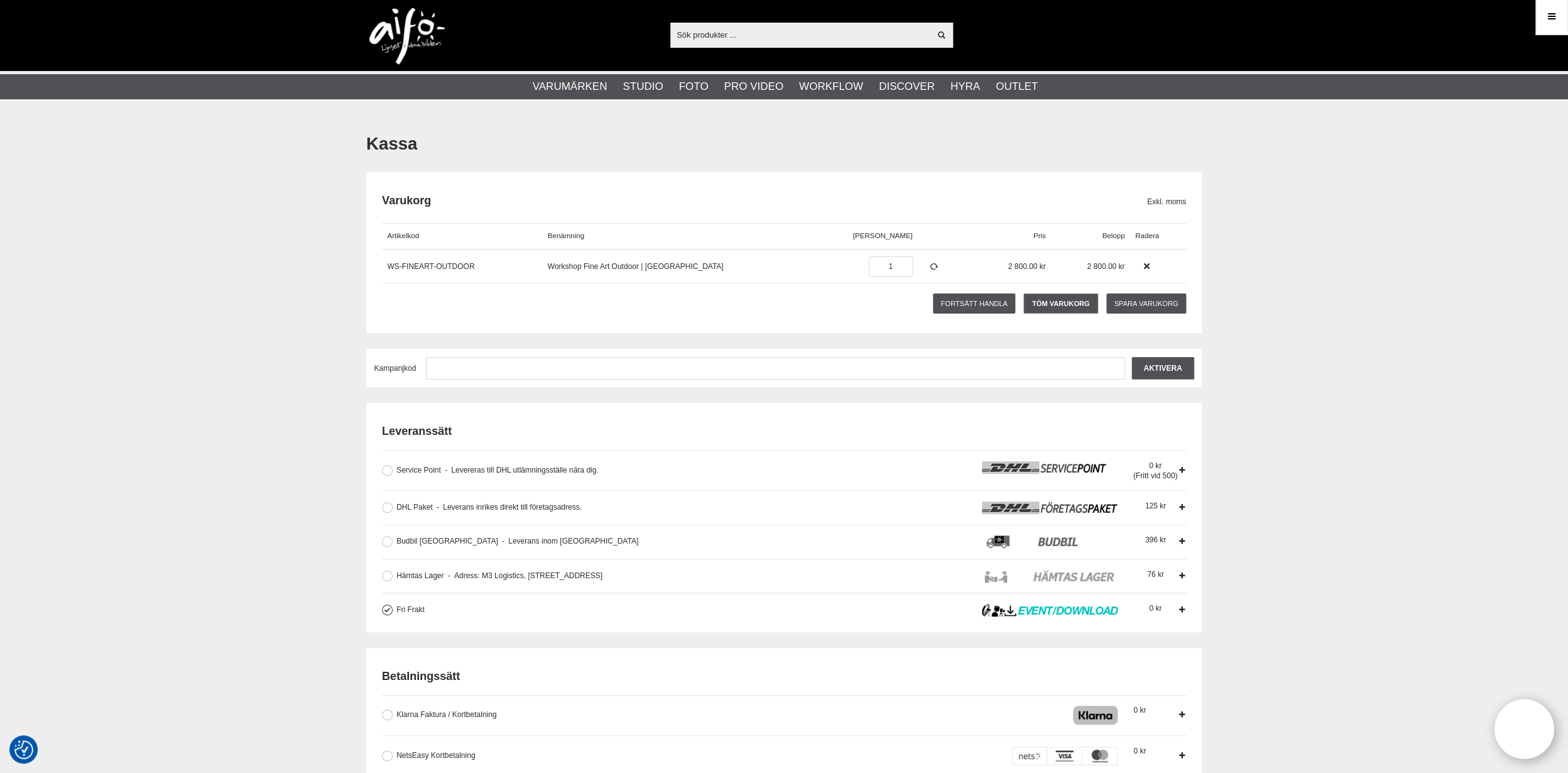
scroll to position [0, 0]
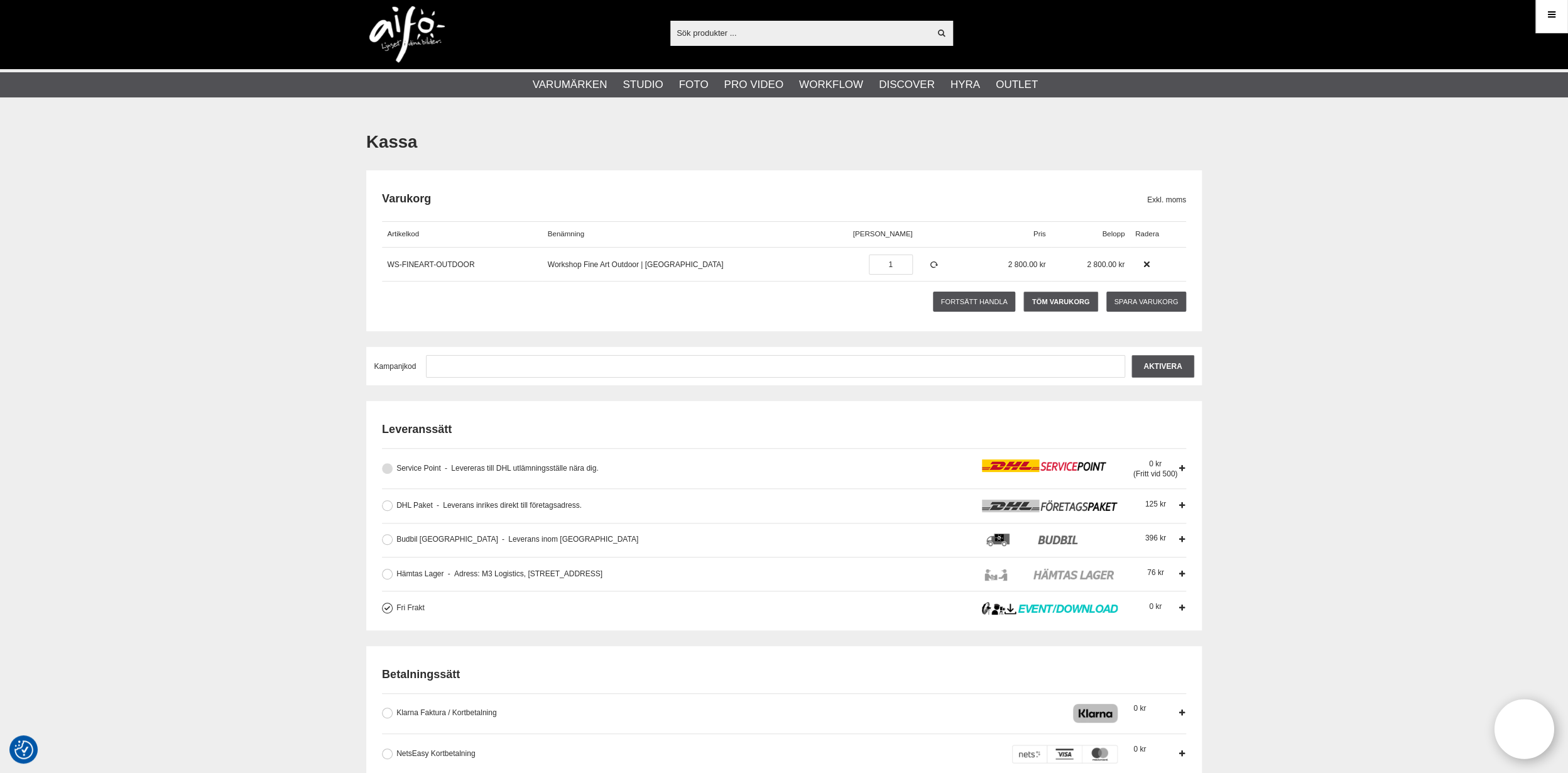
click at [452, 466] on span "Levereras till DHL utlämningsställe nära dig." at bounding box center [522, 468] width 154 height 9
click at [0, 0] on input "Service Point Levereras till DHL utlämningsställe nära dig. Levereras till DHL …" at bounding box center [0, 0] width 0 height 0
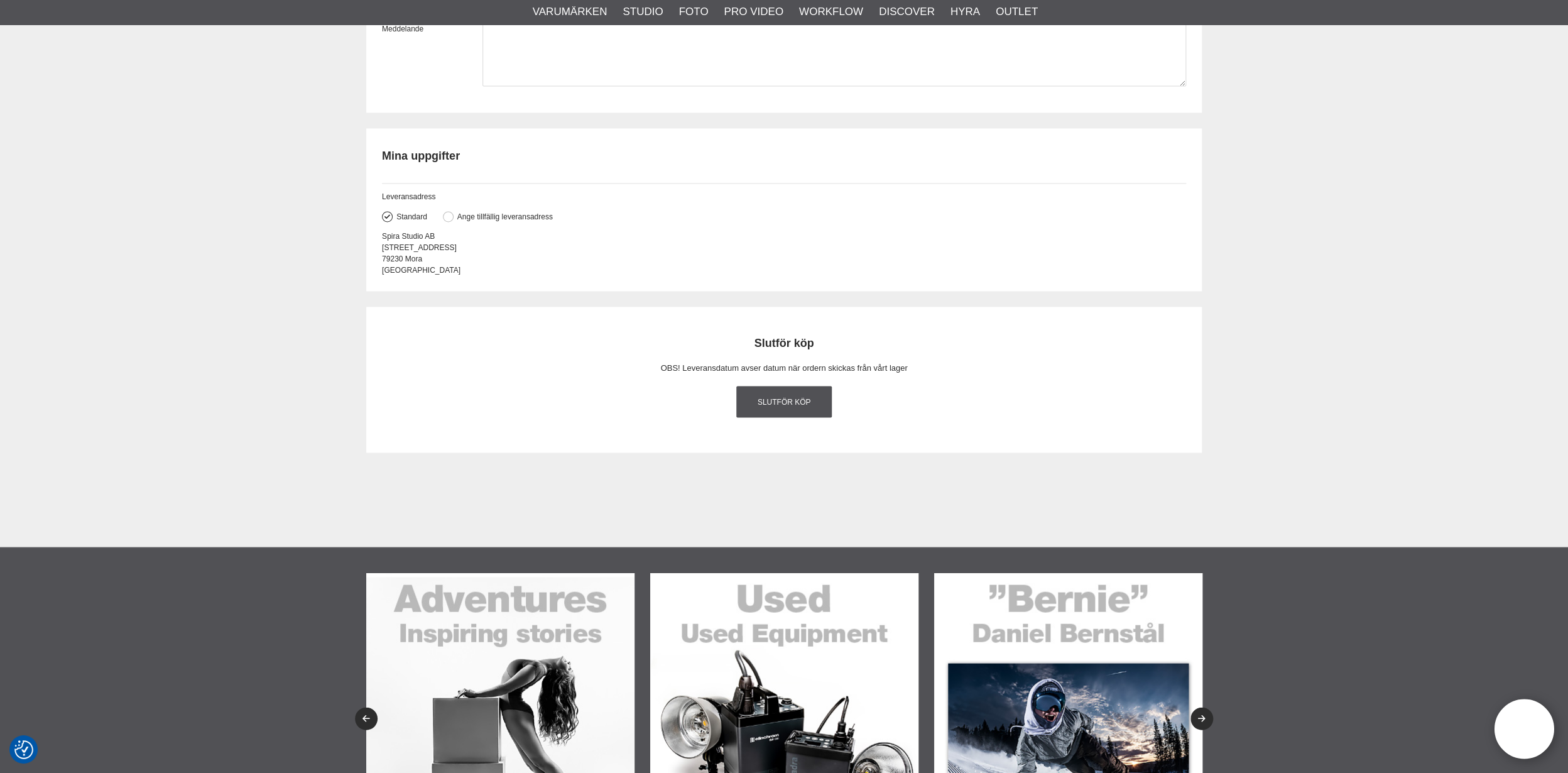
scroll to position [1358, 0]
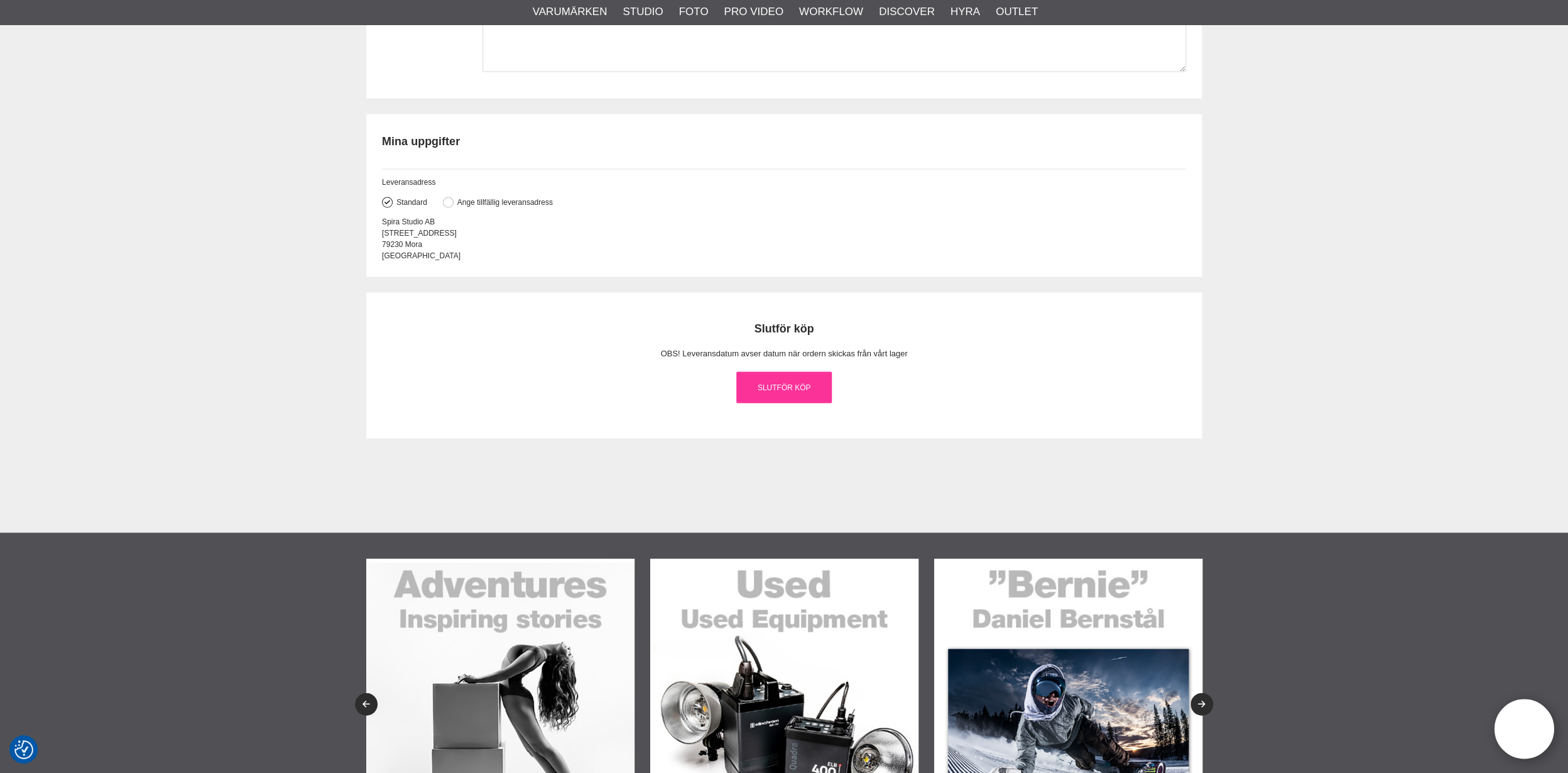
click at [773, 377] on link "Slutför köp" at bounding box center [784, 388] width 96 height 32
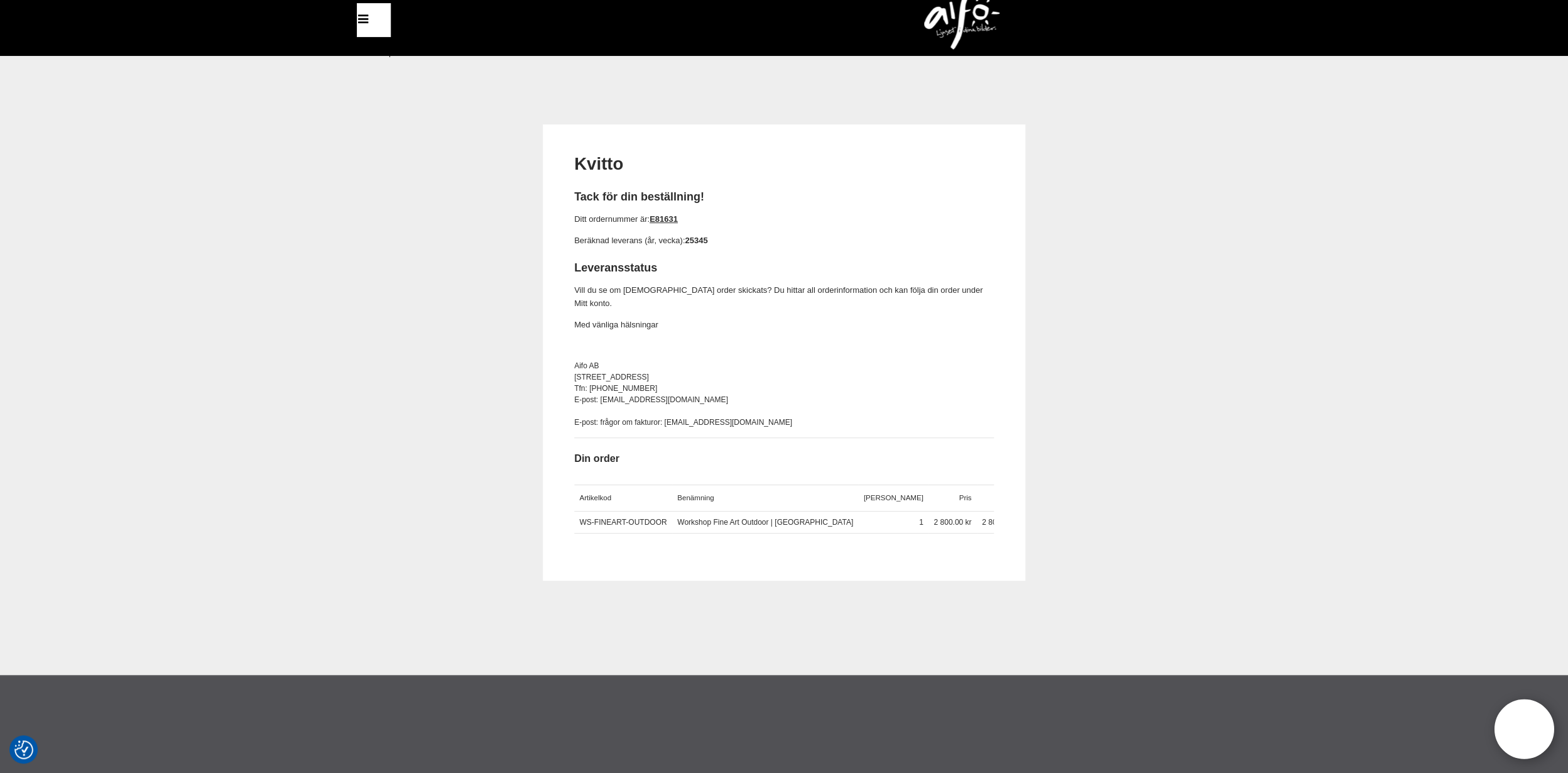
scroll to position [13, 0]
